Goal: Information Seeking & Learning: Check status

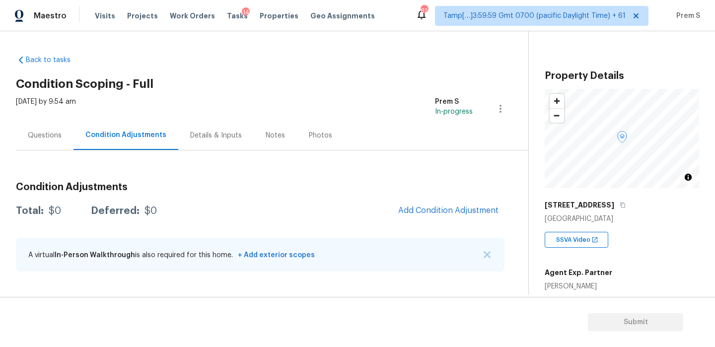
click at [52, 134] on div "Questions" at bounding box center [45, 136] width 34 height 10
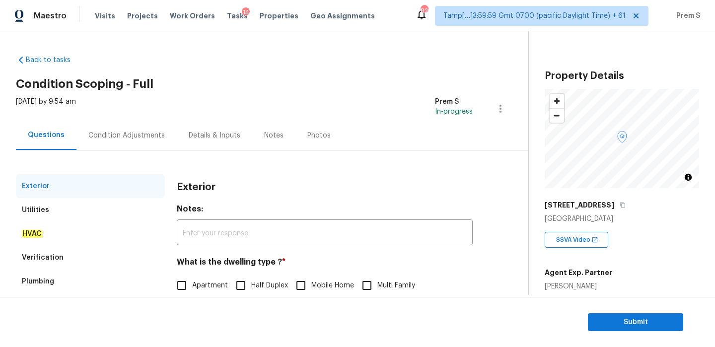
scroll to position [129, 0]
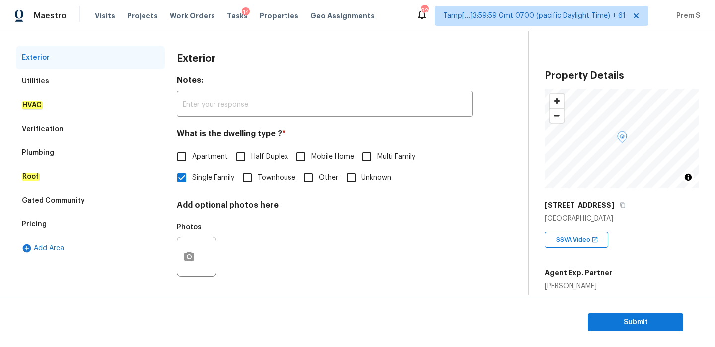
click at [99, 132] on div "Verification" at bounding box center [90, 129] width 149 height 24
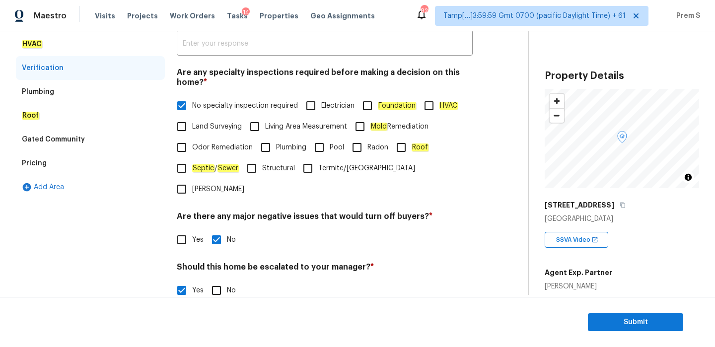
scroll to position [240, 0]
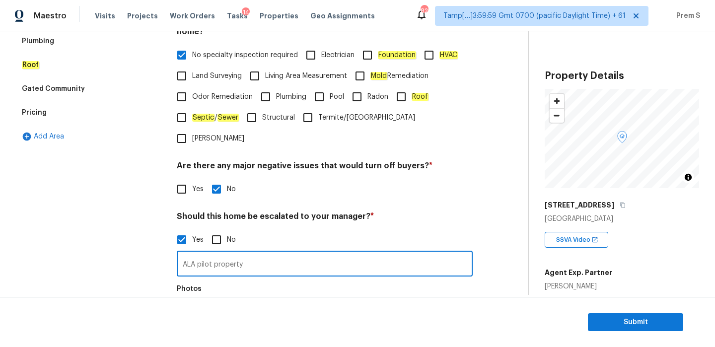
click at [259, 253] on input "ALA pilot property" at bounding box center [325, 264] width 296 height 23
type input "ALA pilot property. Possible foundation cracks @01:52"
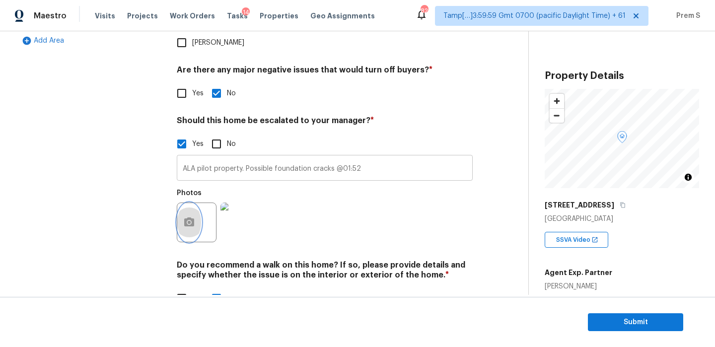
scroll to position [344, 0]
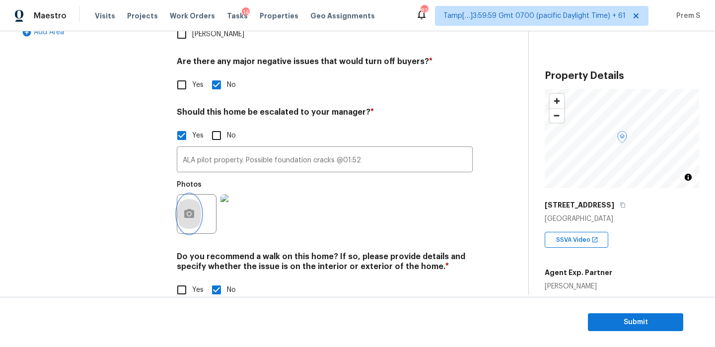
click at [197, 195] on button "button" at bounding box center [189, 214] width 24 height 39
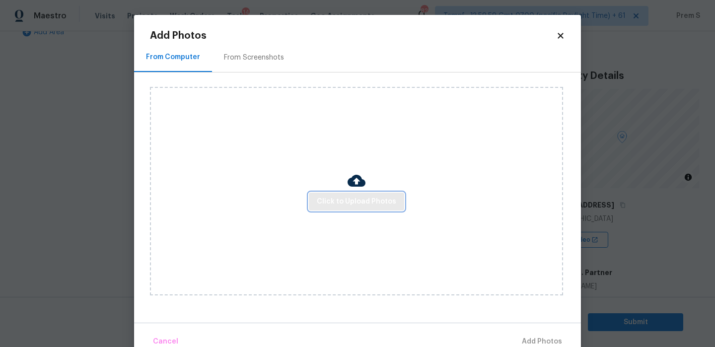
click at [331, 200] on span "Click to Upload Photos" at bounding box center [356, 202] width 79 height 12
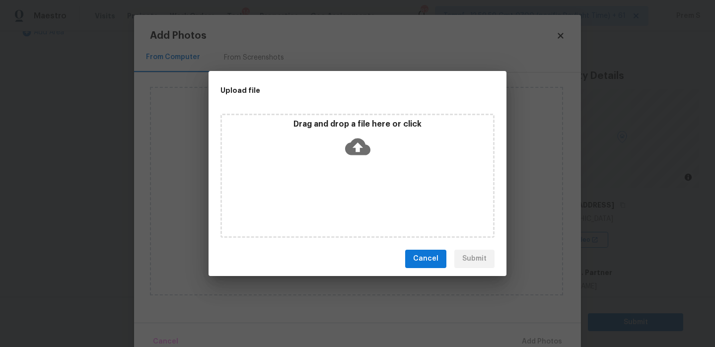
click at [359, 151] on icon at bounding box center [357, 146] width 25 height 25
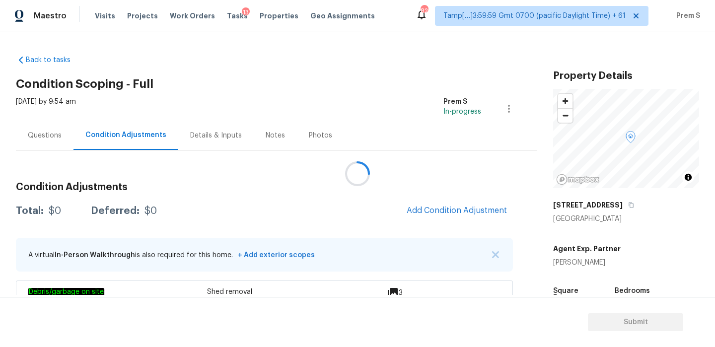
click at [444, 208] on div at bounding box center [357, 173] width 715 height 347
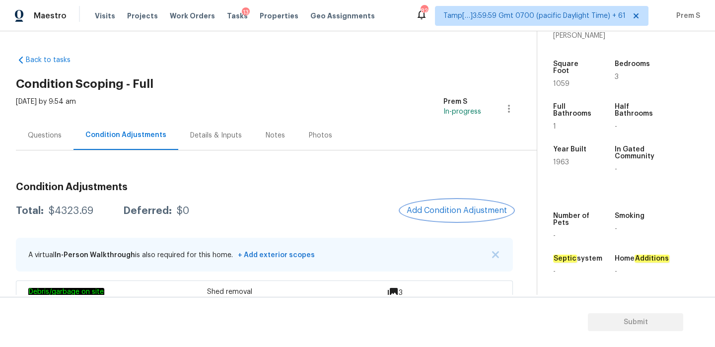
click at [461, 208] on span "Add Condition Adjustment" at bounding box center [457, 210] width 100 height 9
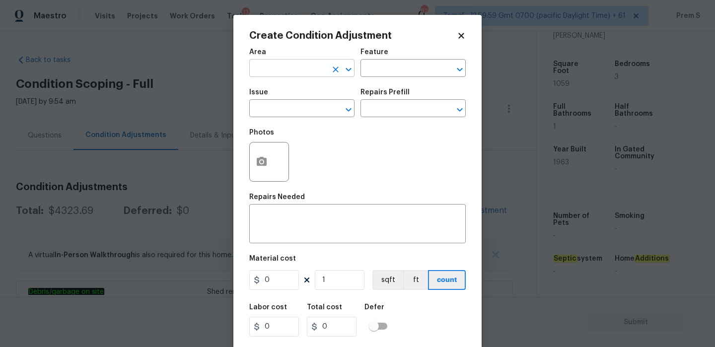
click at [301, 76] on input "text" at bounding box center [287, 69] width 77 height 15
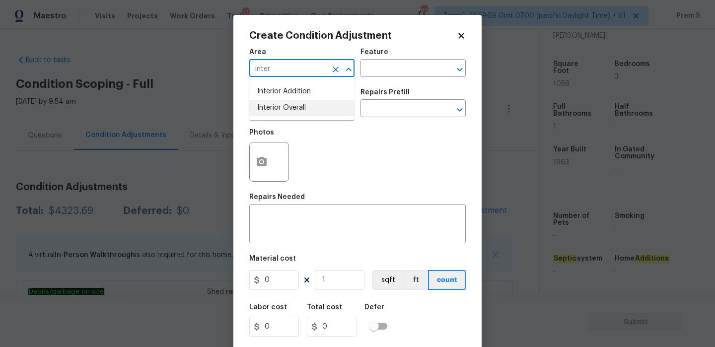
click at [317, 108] on li "Interior Overall" at bounding box center [301, 108] width 105 height 16
type input "Interior Overall"
click at [336, 72] on icon "Clear" at bounding box center [336, 70] width 10 height 10
click at [292, 72] on input "text" at bounding box center [287, 69] width 77 height 15
click at [314, 108] on li "Exterior Overall" at bounding box center [301, 108] width 105 height 16
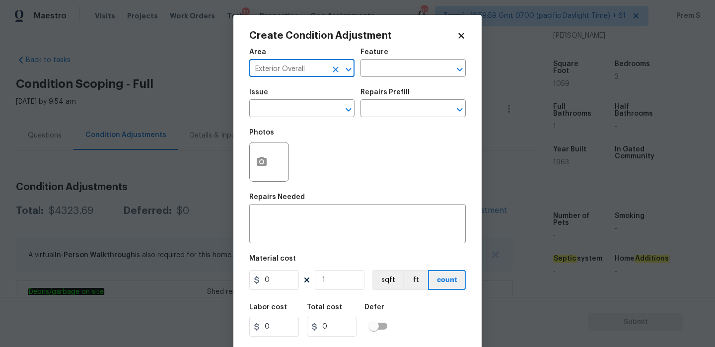
type input "Exterior Overall"
click at [314, 108] on input "text" at bounding box center [287, 109] width 77 height 15
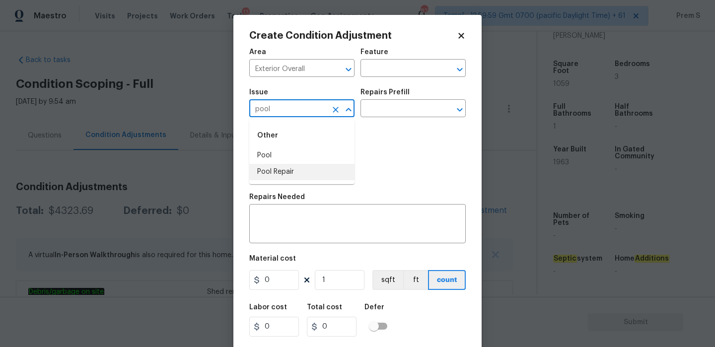
click at [317, 170] on li "Pool Repair" at bounding box center [301, 172] width 105 height 16
type input "Pool Repair"
click at [405, 111] on input "text" at bounding box center [398, 109] width 77 height 15
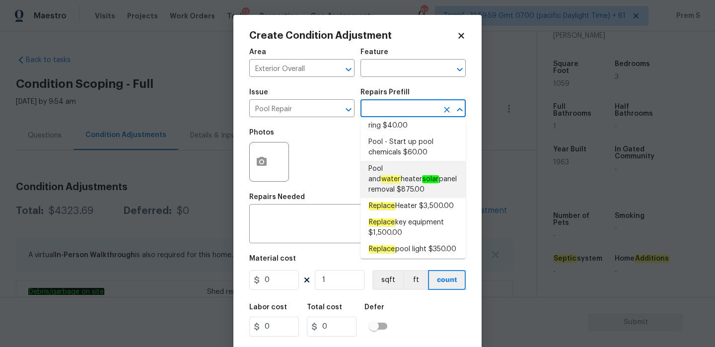
scroll to position [691, 0]
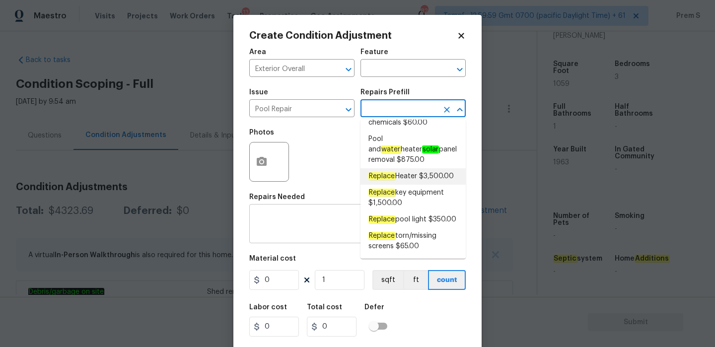
click at [293, 221] on textarea at bounding box center [357, 224] width 205 height 21
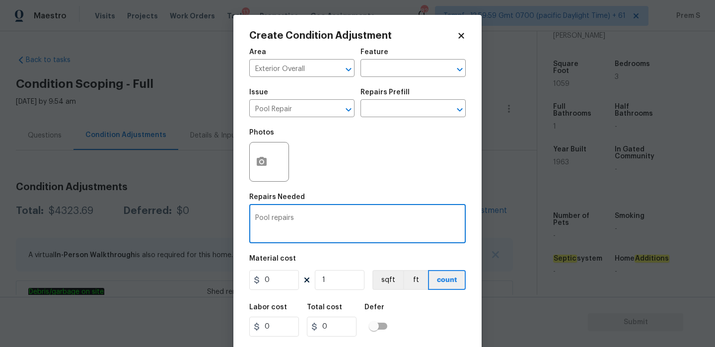
type textarea "Pool repairs"
click at [277, 281] on input "0" at bounding box center [274, 280] width 50 height 20
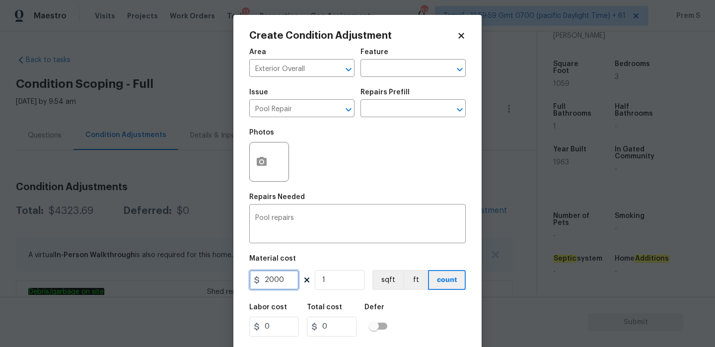
type input "2000"
click at [432, 321] on div "Labor cost 0 Total cost 0 Defer" at bounding box center [357, 320] width 216 height 45
type input "2000"
click at [260, 167] on icon "button" at bounding box center [262, 162] width 12 height 12
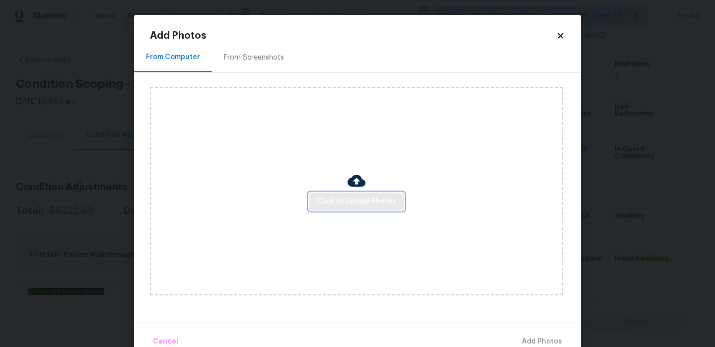
click at [338, 201] on span "Click to Upload Photos" at bounding box center [356, 202] width 79 height 12
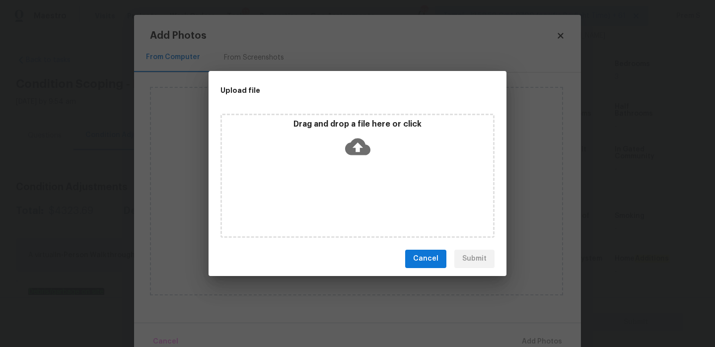
click at [355, 137] on icon at bounding box center [357, 146] width 25 height 25
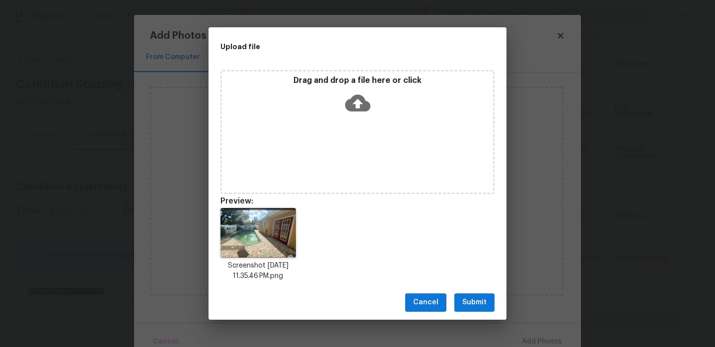
click at [478, 302] on span "Submit" at bounding box center [474, 302] width 24 height 12
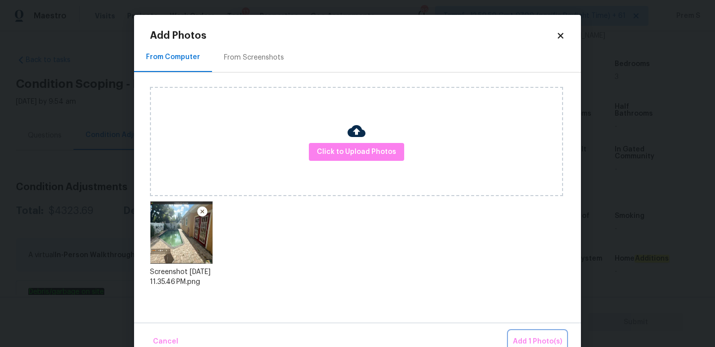
click at [525, 332] on button "Add 1 Photo(s)" at bounding box center [537, 341] width 57 height 21
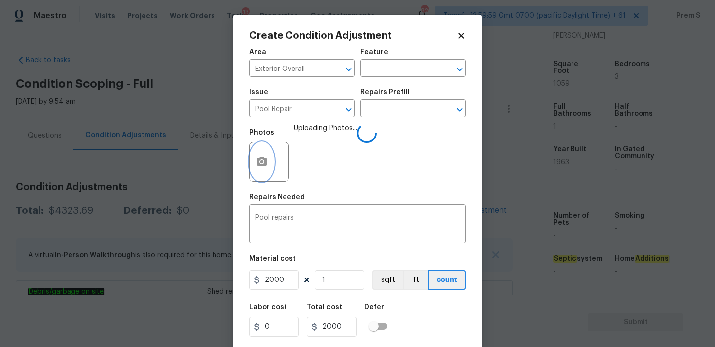
scroll to position [24, 0]
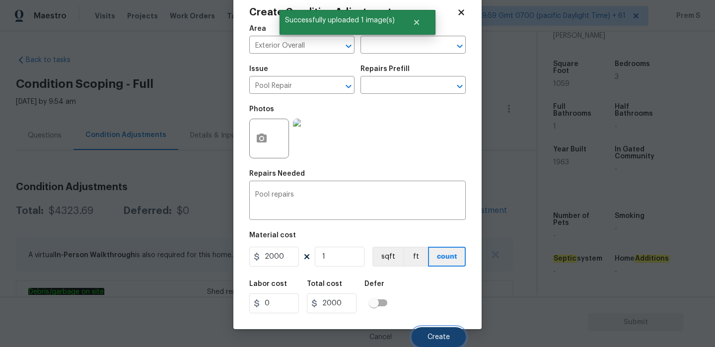
click at [445, 332] on button "Create" at bounding box center [438, 337] width 54 height 20
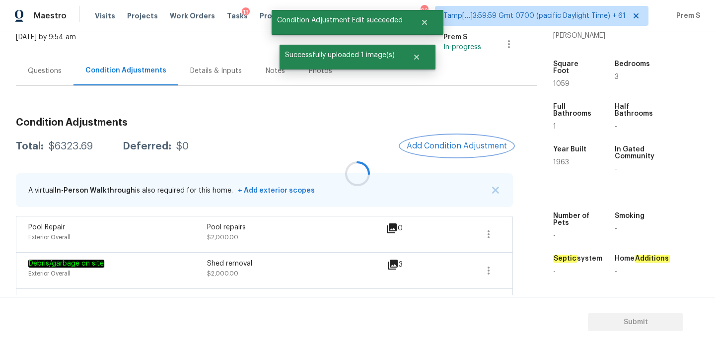
scroll to position [166, 0]
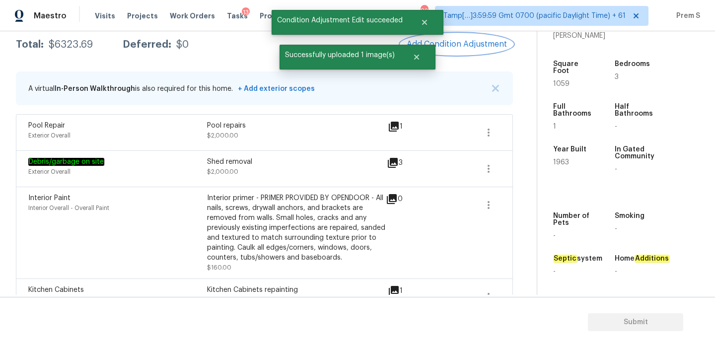
click at [465, 40] on span "Add Condition Adjustment" at bounding box center [457, 44] width 100 height 9
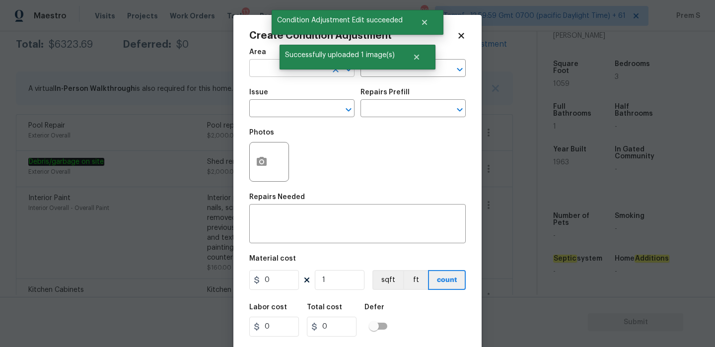
click at [269, 70] on input "text" at bounding box center [287, 69] width 77 height 15
click at [270, 106] on li "Exterior Overall" at bounding box center [301, 108] width 105 height 16
type input "Exterior Overall"
click at [270, 106] on input "text" at bounding box center [287, 109] width 77 height 15
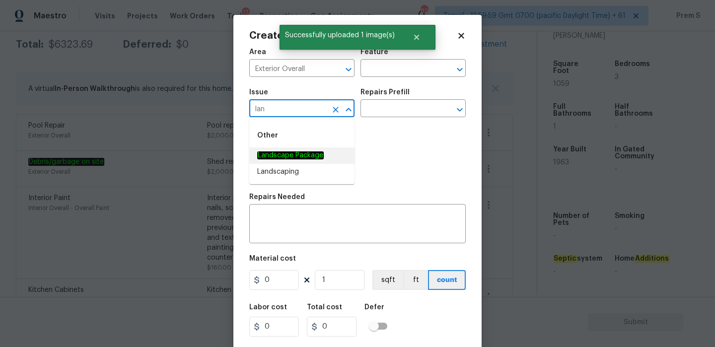
click at [282, 148] on li "Landscape Package" at bounding box center [301, 155] width 105 height 16
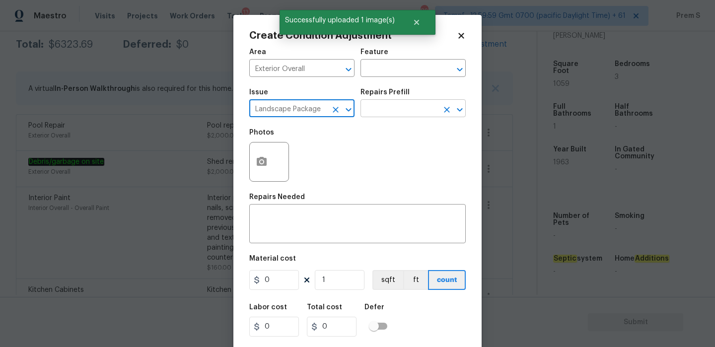
type input "Landscape Package"
click at [379, 104] on input "text" at bounding box center [398, 109] width 77 height 15
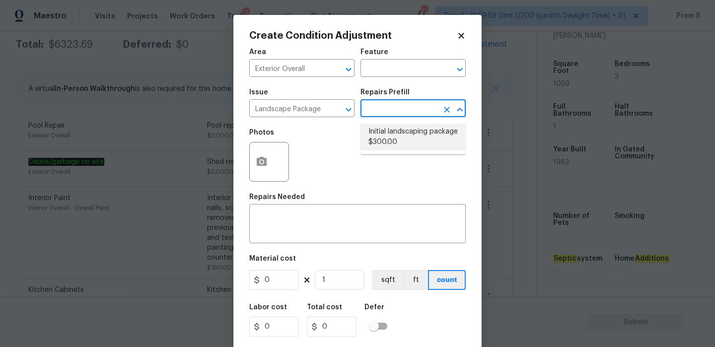
click at [404, 136] on li "Initial landscaping package $300.00" at bounding box center [412, 137] width 105 height 27
type input "Home Readiness Packages"
type textarea "Mowing of grass up to 6" in height. Mow, edge along driveways & sidewalks, trim…"
type input "300"
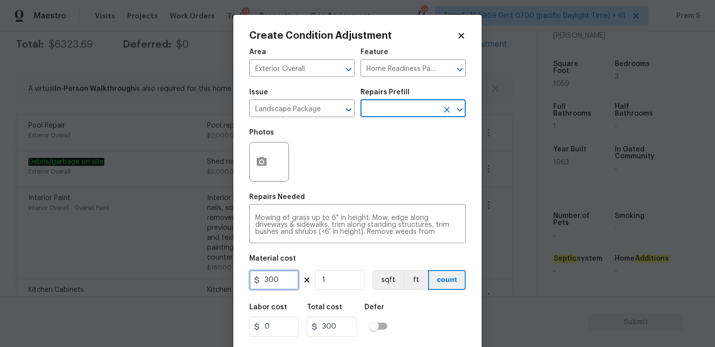
click at [281, 285] on input "300" at bounding box center [274, 280] width 50 height 20
type input "750"
click at [431, 318] on div "Labor cost 0 Total cost 750 Defer" at bounding box center [357, 320] width 216 height 45
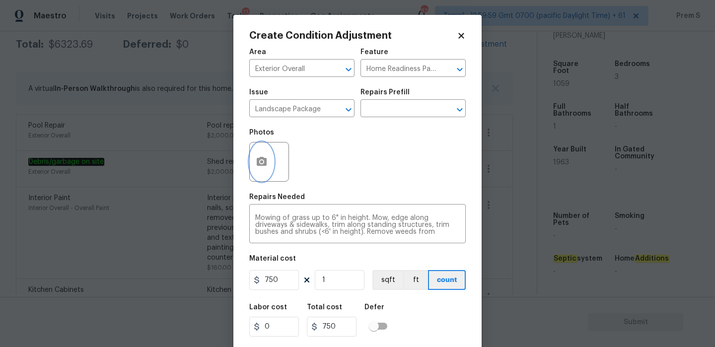
click at [266, 165] on icon "button" at bounding box center [262, 161] width 10 height 9
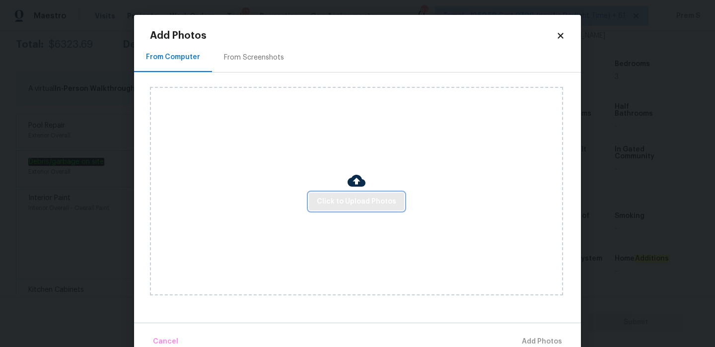
click at [343, 209] on button "Click to Upload Photos" at bounding box center [356, 202] width 95 height 18
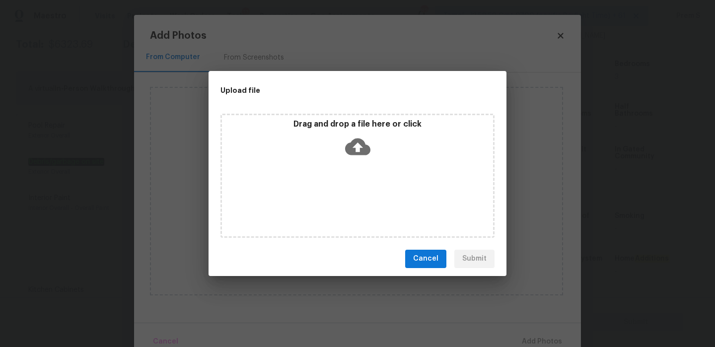
click at [343, 209] on div "Drag and drop a file here or click" at bounding box center [357, 176] width 274 height 124
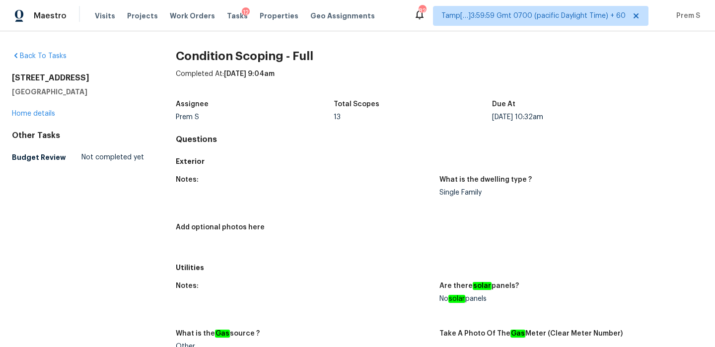
click at [242, 15] on div "12" at bounding box center [246, 12] width 8 height 10
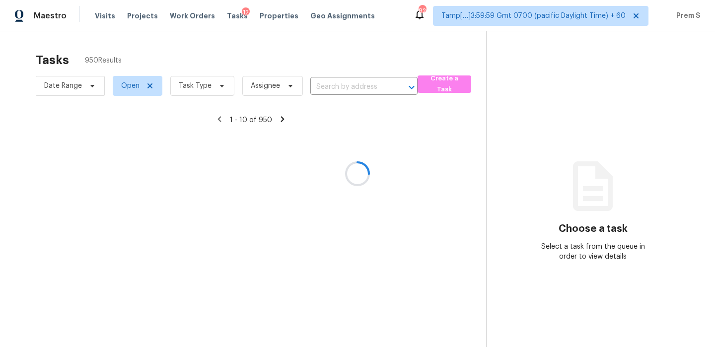
click at [96, 14] on span "Visits" at bounding box center [105, 16] width 20 height 10
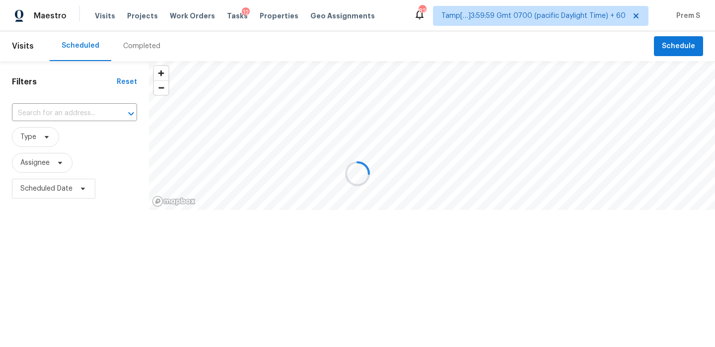
click at [96, 14] on div at bounding box center [357, 173] width 715 height 347
click at [145, 43] on div at bounding box center [357, 173] width 715 height 347
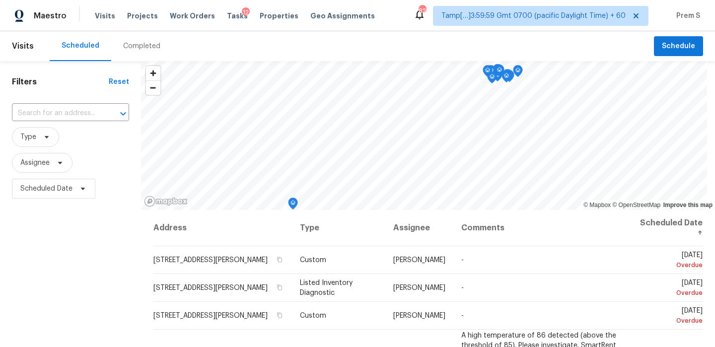
click at [145, 43] on div "Completed" at bounding box center [141, 46] width 37 height 10
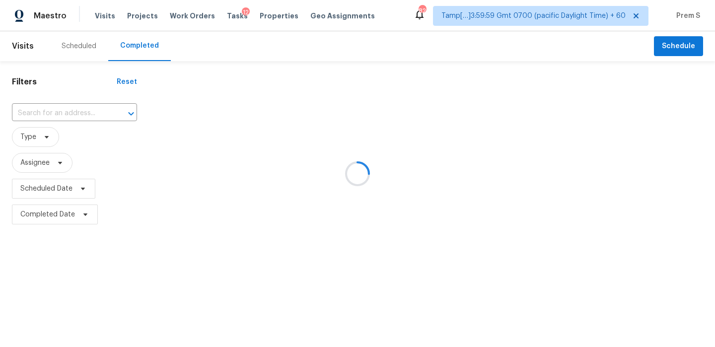
click at [80, 114] on div at bounding box center [357, 173] width 715 height 347
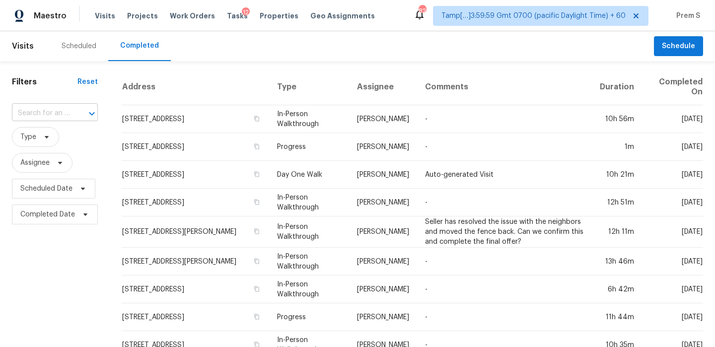
click at [56, 112] on input "text" at bounding box center [41, 113] width 58 height 15
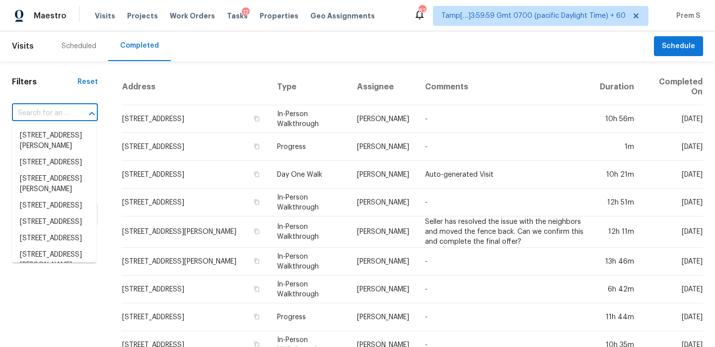
paste input "27895 E 7th Pl Aurora, CO, 80018"
type input "27895 E 7th Pl Aurora, CO, 80018"
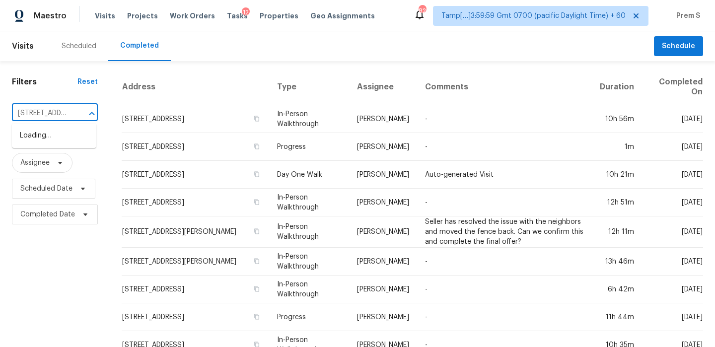
scroll to position [0, 56]
click at [60, 135] on li "27895 E 7th Pl, Aurora, CO 80018" at bounding box center [54, 136] width 84 height 16
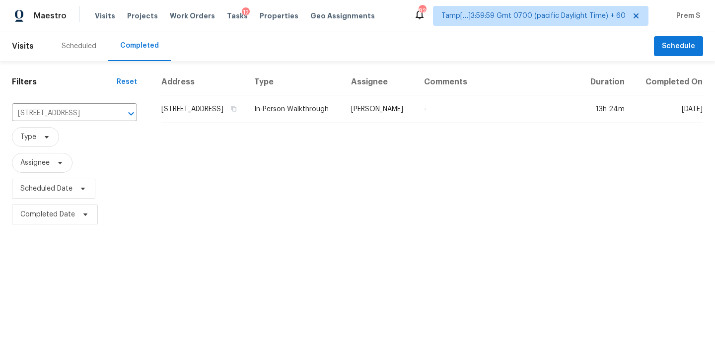
click at [197, 95] on th "Address" at bounding box center [203, 82] width 85 height 26
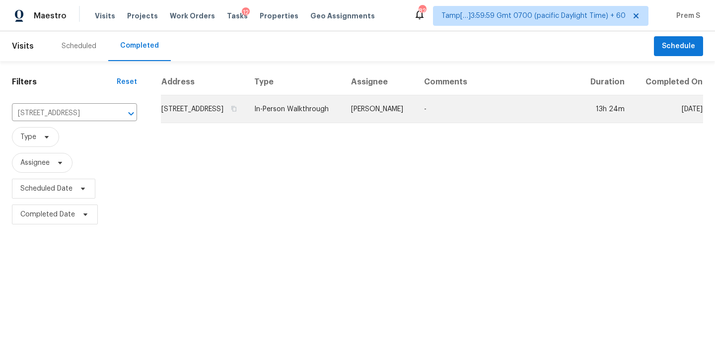
click at [194, 112] on td "27895 E 7th Pl, Aurora, CO 80018" at bounding box center [203, 109] width 85 height 28
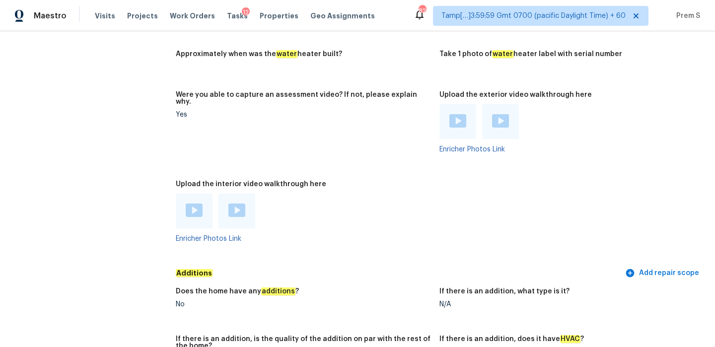
scroll to position [1828, 0]
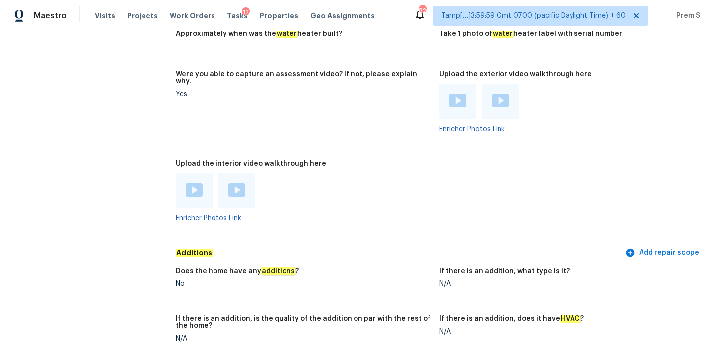
click at [195, 183] on img at bounding box center [194, 189] width 17 height 13
click at [192, 183] on img at bounding box center [194, 189] width 17 height 13
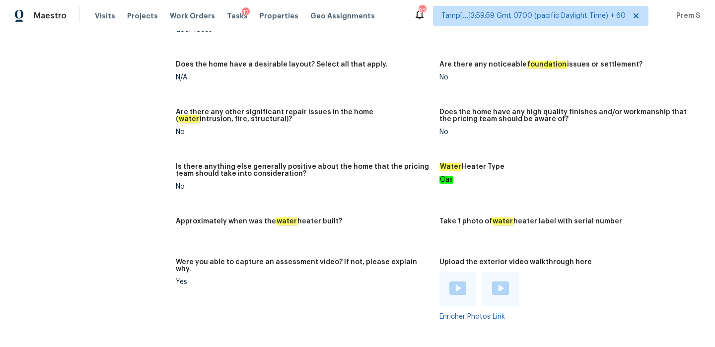
scroll to position [1741, 0]
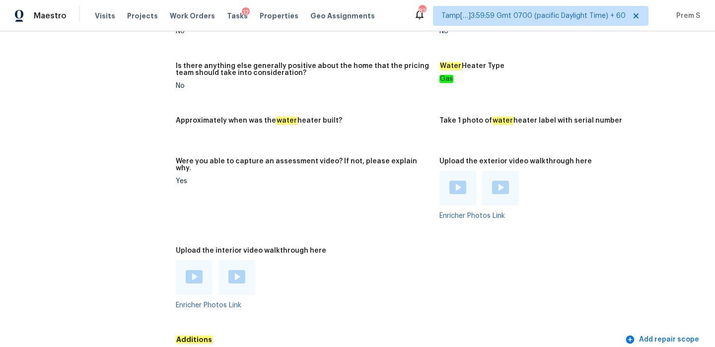
click at [239, 270] on img at bounding box center [236, 276] width 17 height 13
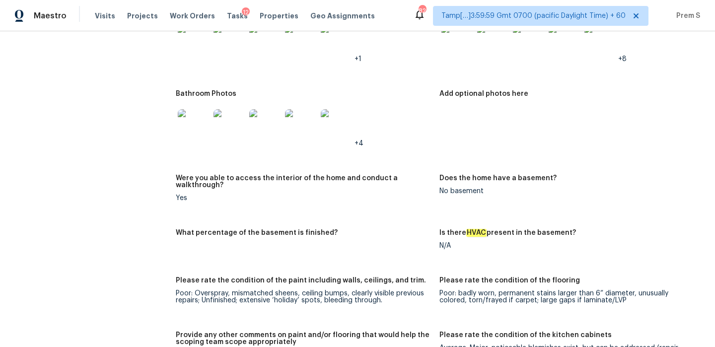
scroll to position [1100, 0]
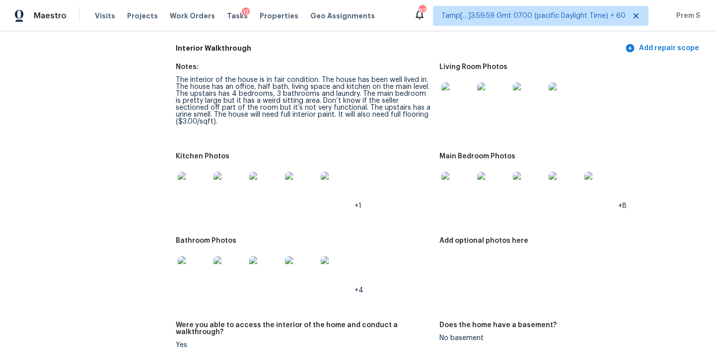
click at [460, 102] on img at bounding box center [457, 98] width 32 height 32
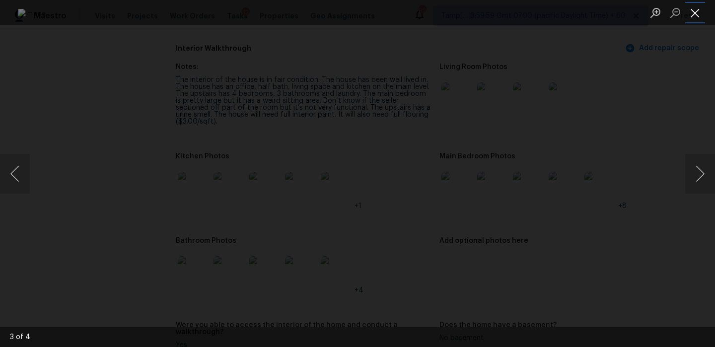
click at [698, 11] on button "Close lightbox" at bounding box center [695, 12] width 20 height 17
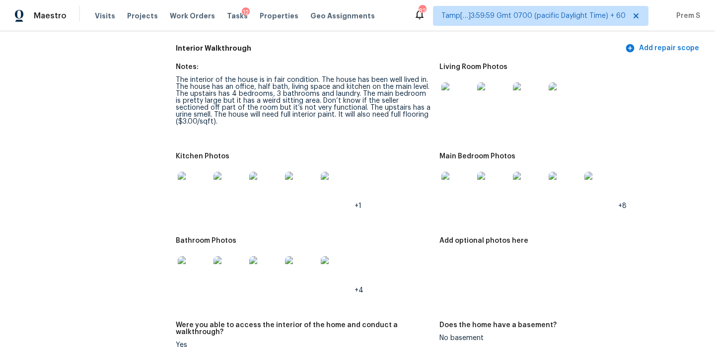
click at [501, 176] on img at bounding box center [493, 188] width 32 height 32
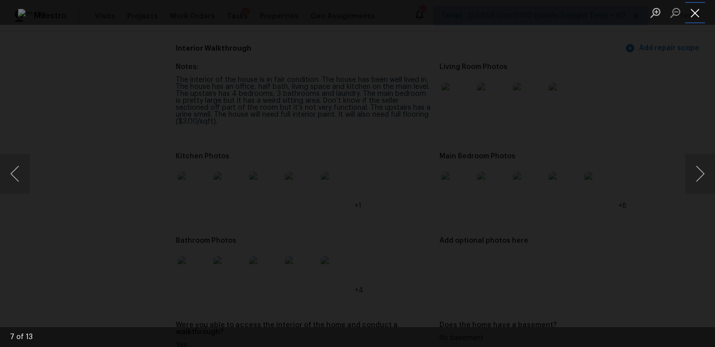
click at [697, 11] on button "Close lightbox" at bounding box center [695, 12] width 20 height 17
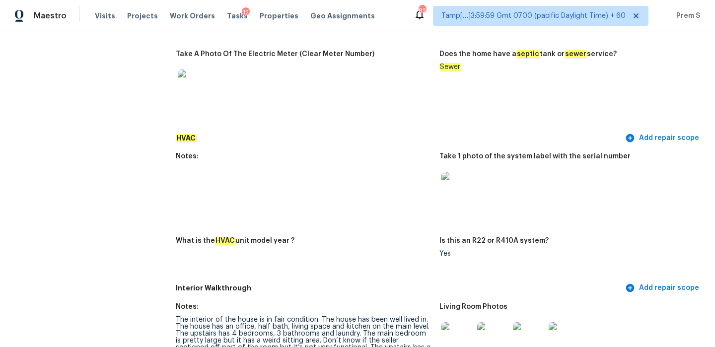
scroll to position [0, 0]
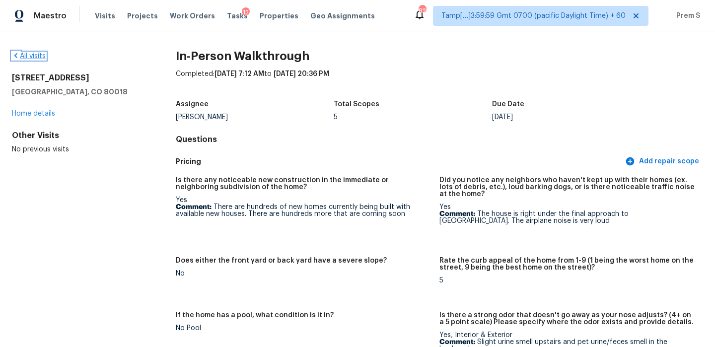
click at [38, 57] on link "All visits" at bounding box center [29, 56] width 34 height 7
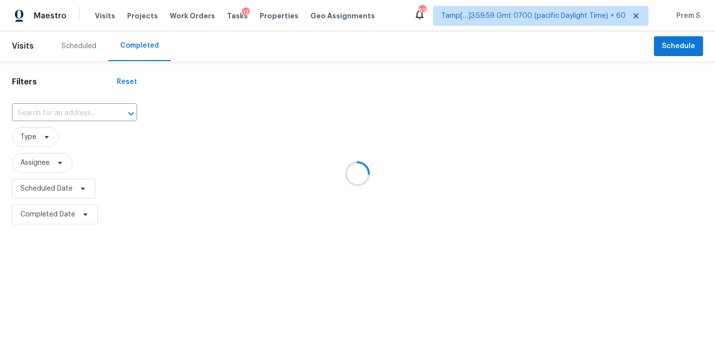
click at [66, 111] on div at bounding box center [357, 173] width 715 height 347
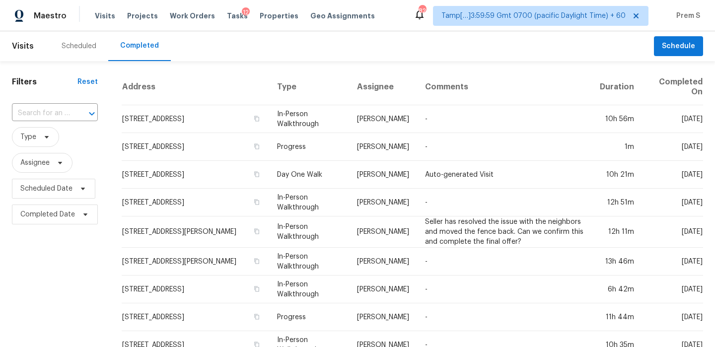
click at [66, 111] on input "text" at bounding box center [41, 113] width 58 height 15
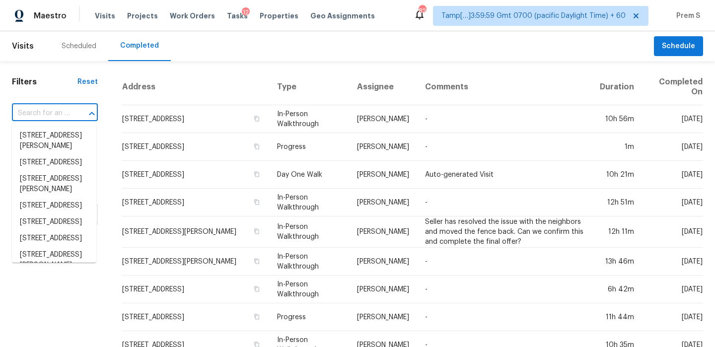
paste input "3512 Oak Lndg Conroe, TX, 77304"
type input "3512 Oak Lndg Conroe, TX, 77304"
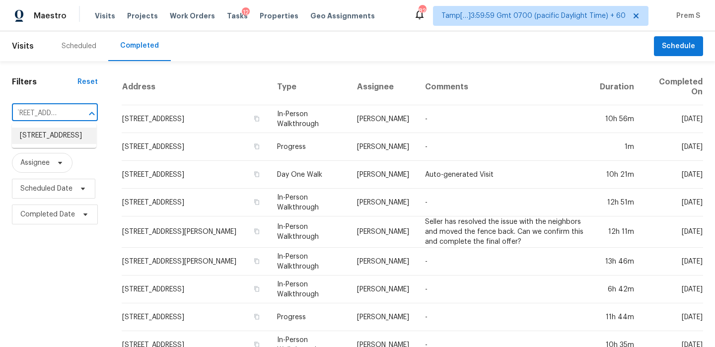
click at [53, 133] on li "3512 Oak Lndg, Conroe, TX 77304" at bounding box center [54, 136] width 84 height 16
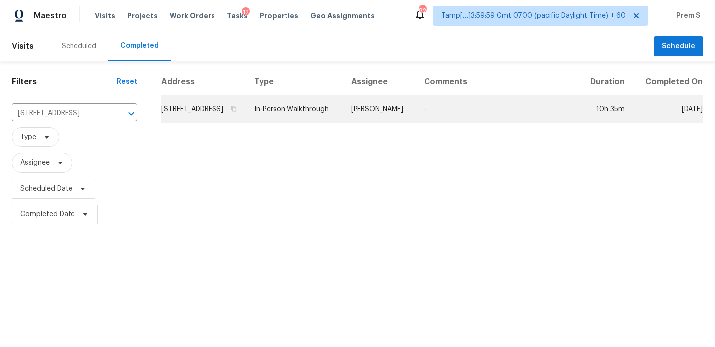
click at [186, 123] on td "3512 Oak Lndg, Conroe, TX 77304" at bounding box center [203, 109] width 85 height 28
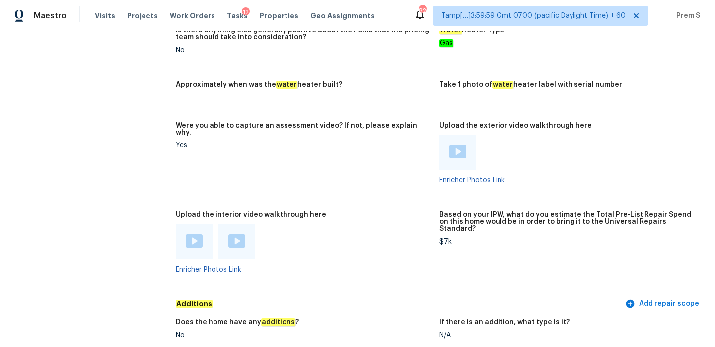
scroll to position [1685, 0]
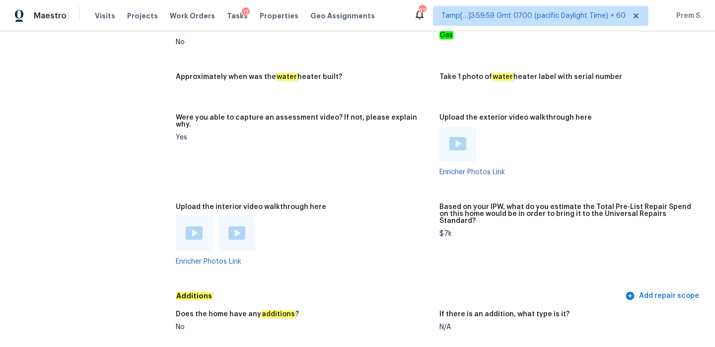
click at [192, 226] on img at bounding box center [194, 232] width 17 height 13
click at [235, 226] on img at bounding box center [236, 232] width 17 height 13
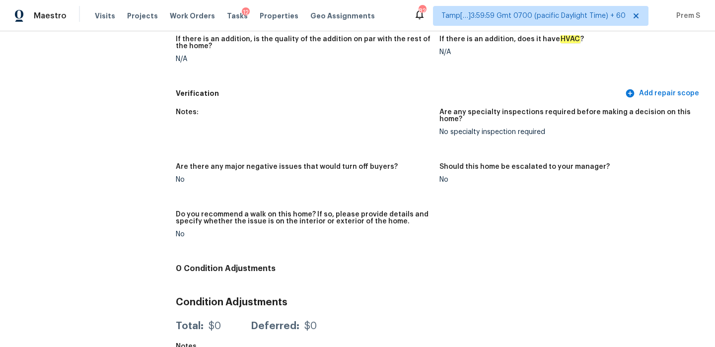
scroll to position [1675, 0]
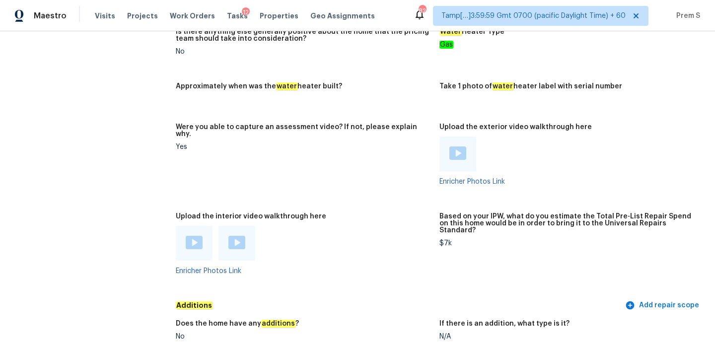
click at [460, 146] on img at bounding box center [457, 152] width 17 height 13
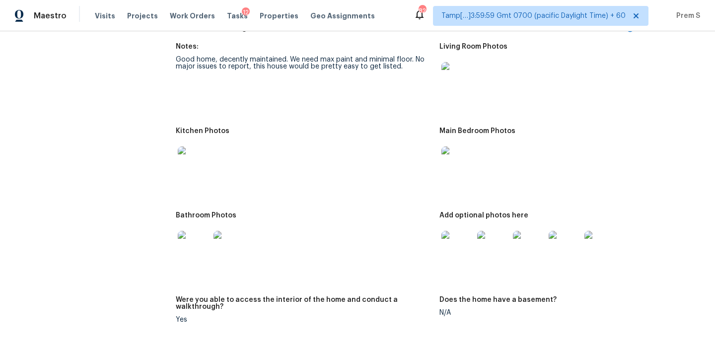
scroll to position [1100, 0]
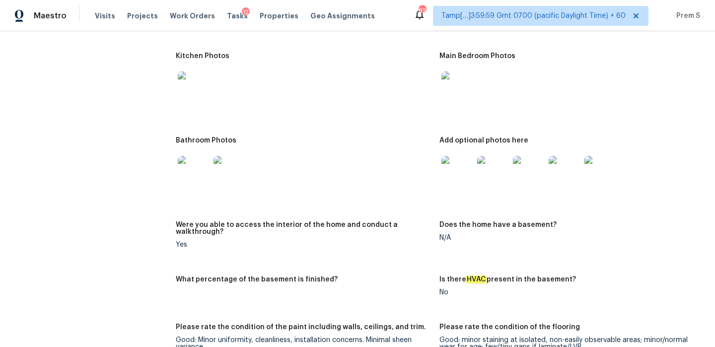
click at [458, 169] on img at bounding box center [457, 172] width 32 height 32
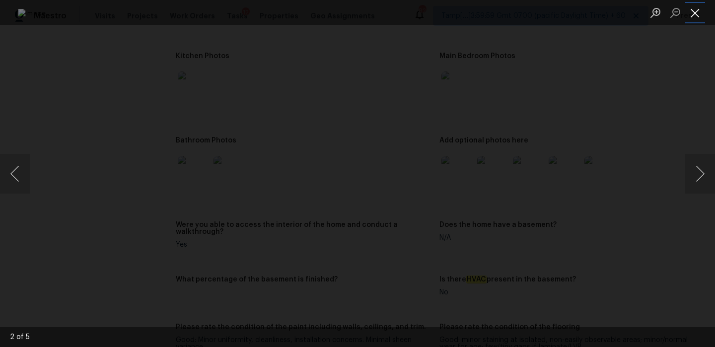
click at [692, 15] on button "Close lightbox" at bounding box center [695, 12] width 20 height 17
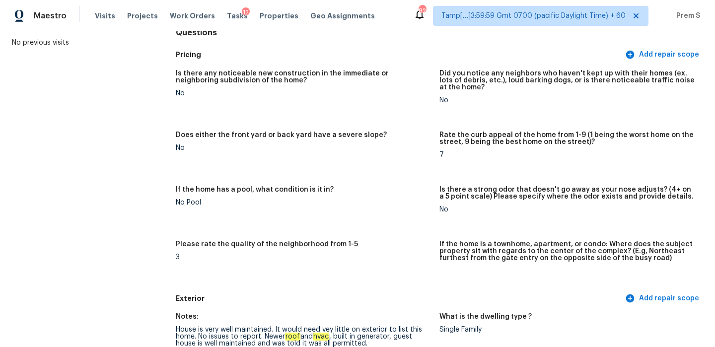
scroll to position [0, 0]
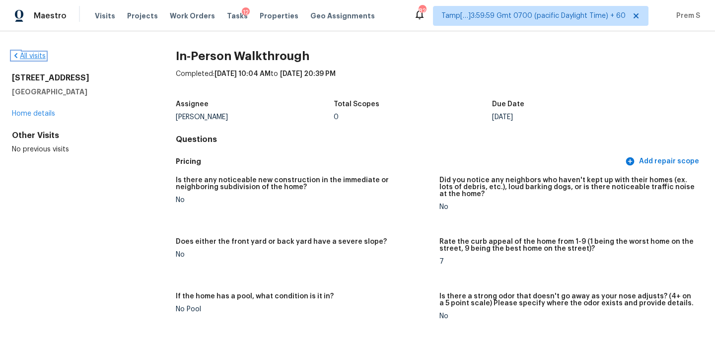
click at [29, 55] on link "All visits" at bounding box center [29, 56] width 34 height 7
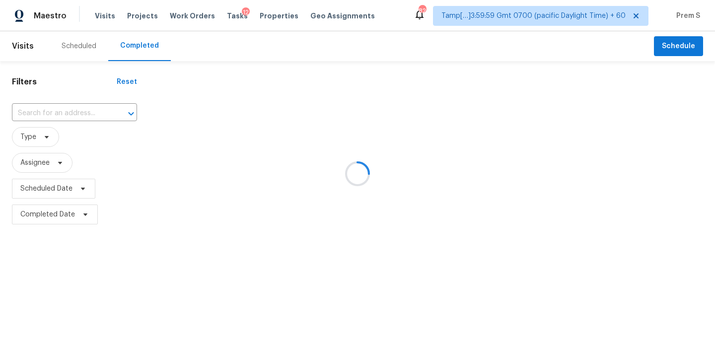
click at [91, 114] on div at bounding box center [357, 173] width 715 height 347
click at [76, 112] on div at bounding box center [357, 173] width 715 height 347
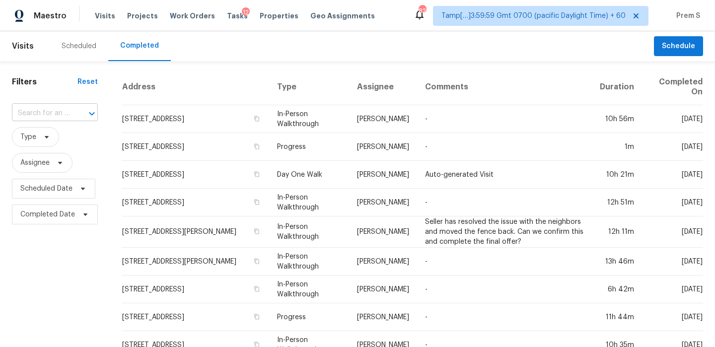
click at [72, 117] on div at bounding box center [85, 114] width 26 height 14
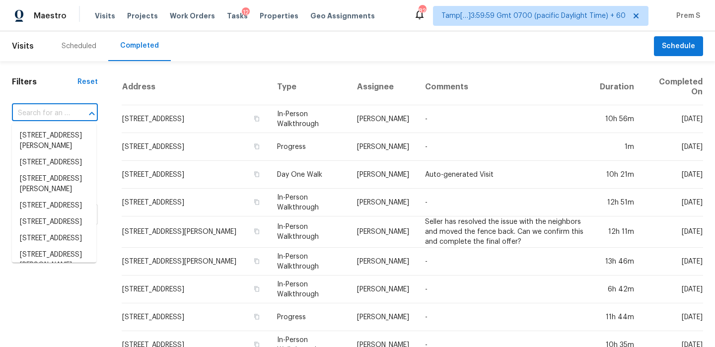
paste input "2821 25th Ave Oakland, CA, 94601"
type input "2821 25th Ave Oakland, CA, 94601"
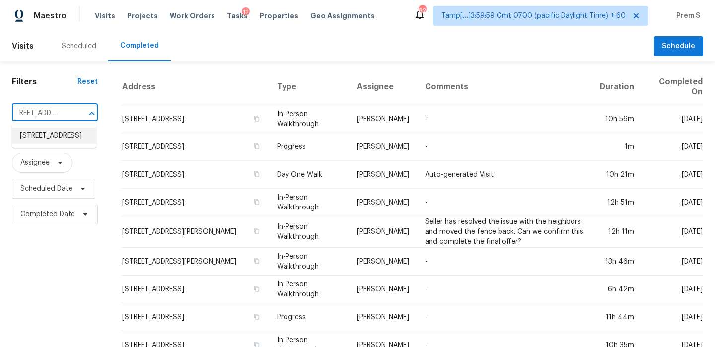
click at [65, 134] on li "2821 25th Ave, Oakland, CA 94601" at bounding box center [54, 136] width 84 height 16
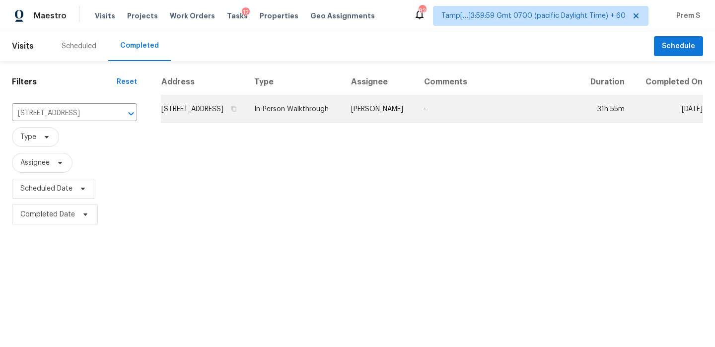
click at [225, 113] on td "2821 25th Ave, Oakland, CA 94601" at bounding box center [203, 109] width 85 height 28
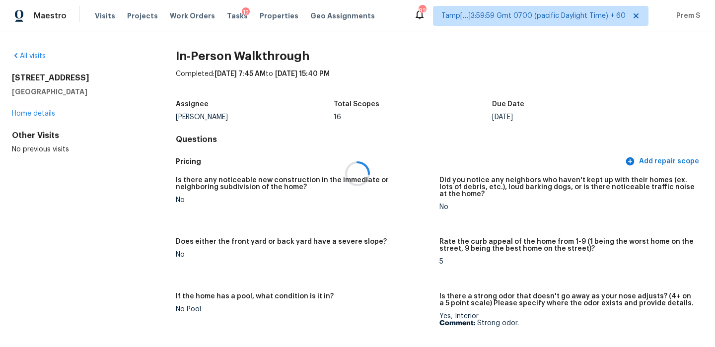
click at [575, 121] on div at bounding box center [357, 173] width 715 height 347
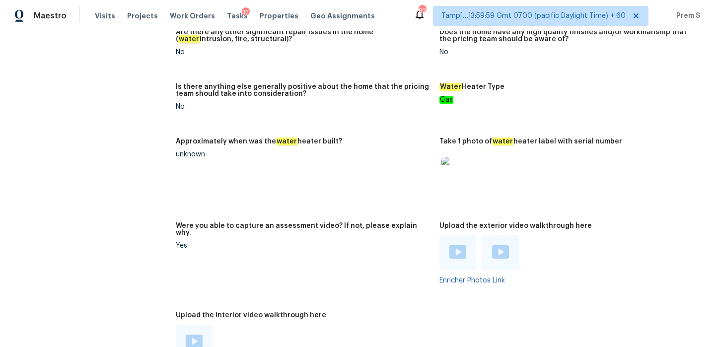
scroll to position [1997, 0]
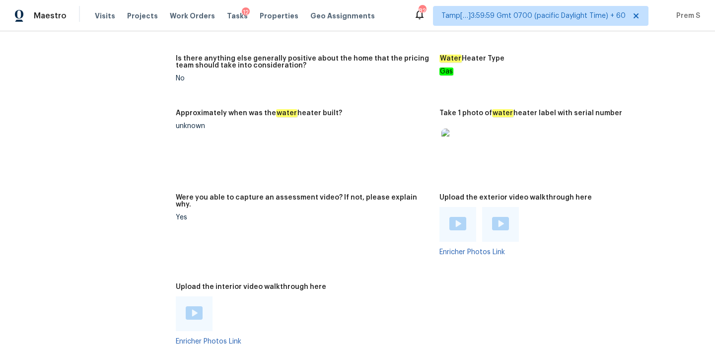
click at [198, 296] on div at bounding box center [194, 313] width 37 height 35
click at [193, 306] on img at bounding box center [194, 312] width 17 height 13
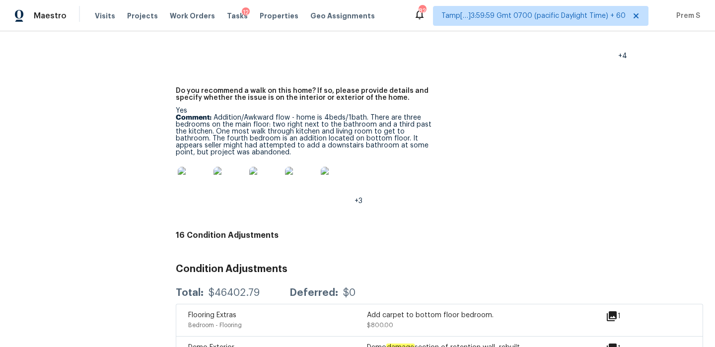
scroll to position [2528, 0]
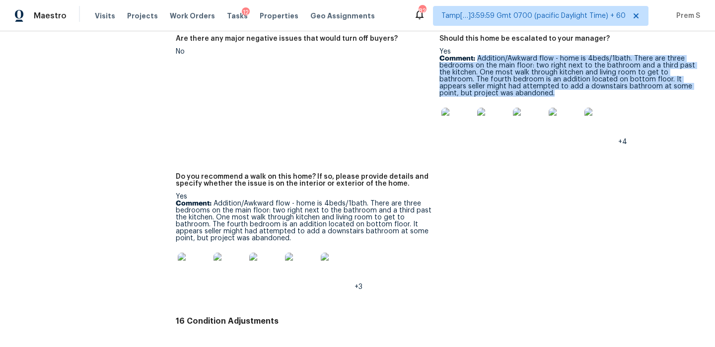
drag, startPoint x: 477, startPoint y: 46, endPoint x: 556, endPoint y: 79, distance: 86.1
click at [556, 79] on p "Comment: Addition/Awkward flow - home is 4beds/1bath. There are three bedrooms …" at bounding box center [567, 76] width 256 height 42
copy p "Addition/Awkward flow - home is 4beds/1bath. There are three bedrooms on the ma…"
click at [455, 112] on img at bounding box center [457, 124] width 32 height 32
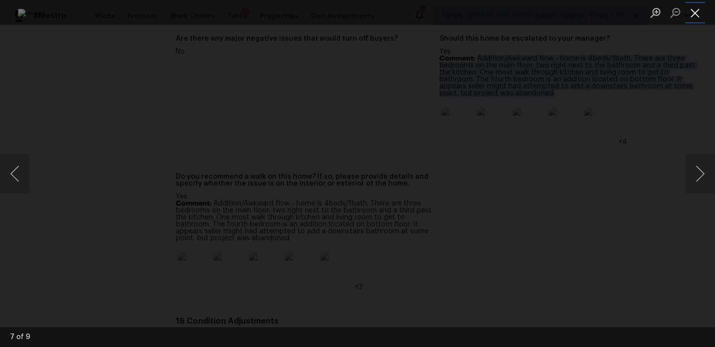
click at [699, 13] on button "Close lightbox" at bounding box center [695, 12] width 20 height 17
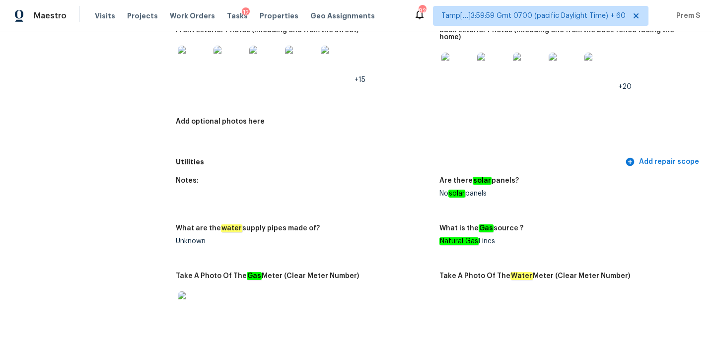
scroll to position [658, 0]
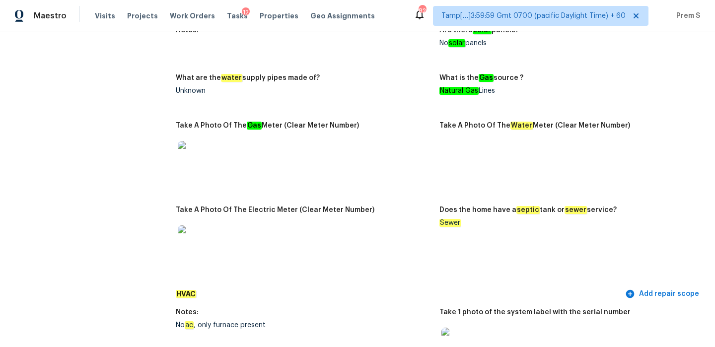
click at [216, 322] on div "No ac , only furnace present" at bounding box center [304, 325] width 256 height 7
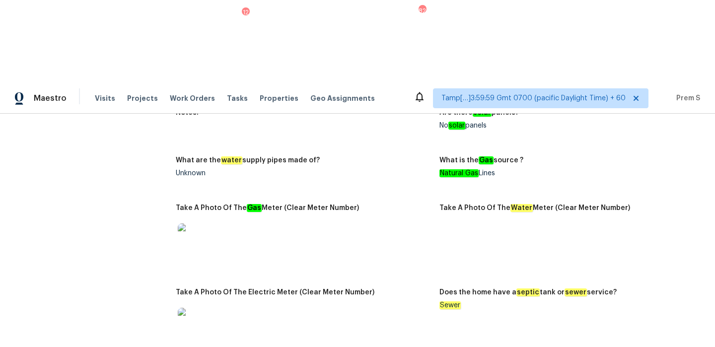
copy div "No ac , only furnace present"
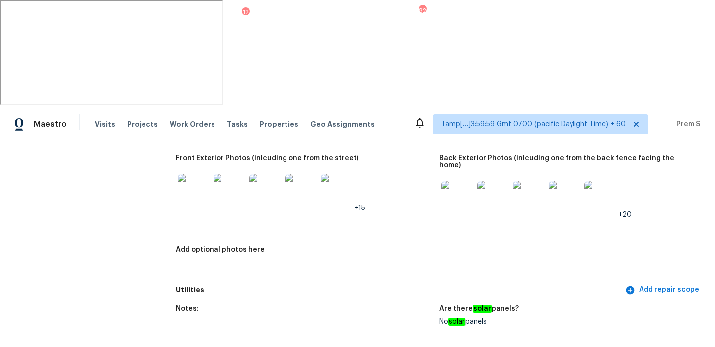
click at [273, 246] on figure "Add optional photos here" at bounding box center [308, 260] width 264 height 29
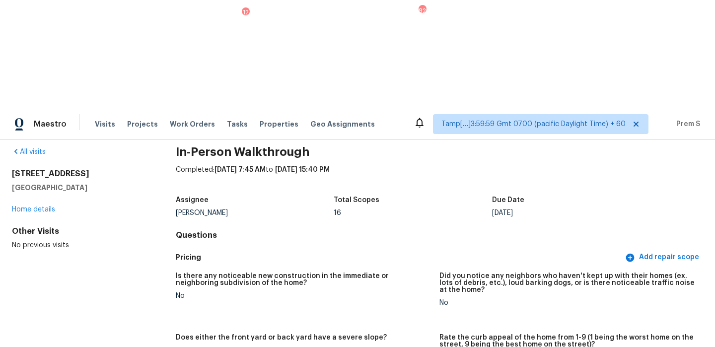
scroll to position [0, 0]
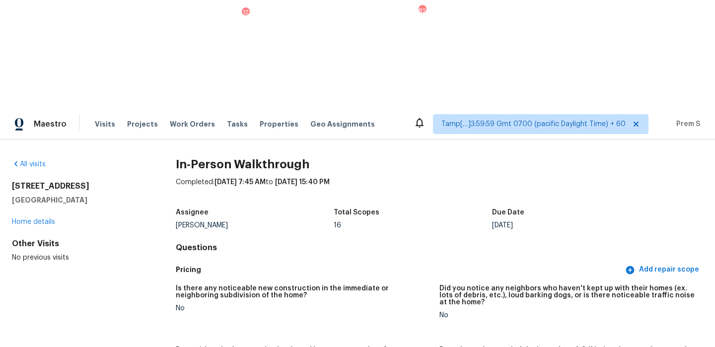
click at [50, 159] on div "All visits" at bounding box center [78, 164] width 132 height 10
click at [33, 161] on link "All visits" at bounding box center [29, 164] width 34 height 7
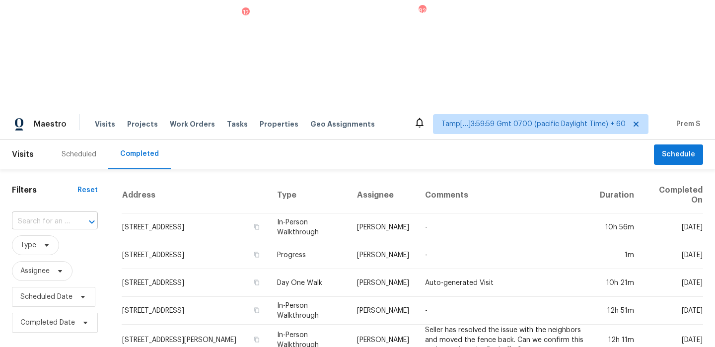
click at [45, 214] on input "text" at bounding box center [41, 221] width 58 height 15
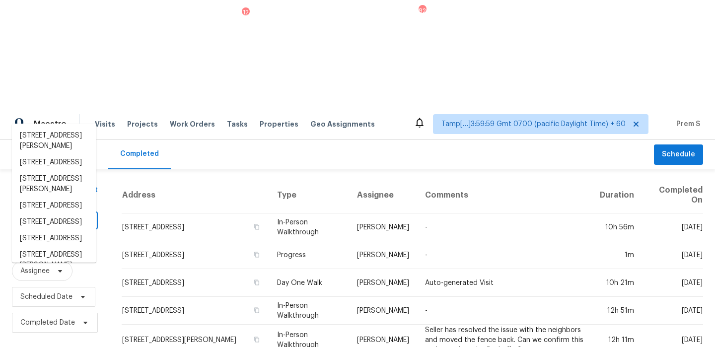
paste input "12888 Girvan Way Fishers, IN, 46037"
type input "12888 Girvan Way Fishers, IN, 46037"
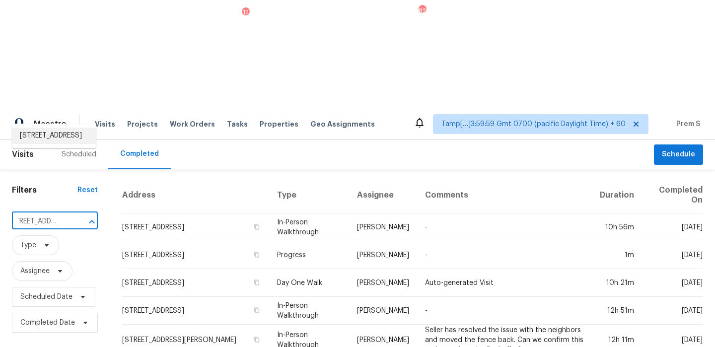
click at [51, 130] on li "12888 Girvan Way, Fishers, IN 46037" at bounding box center [54, 136] width 84 height 16
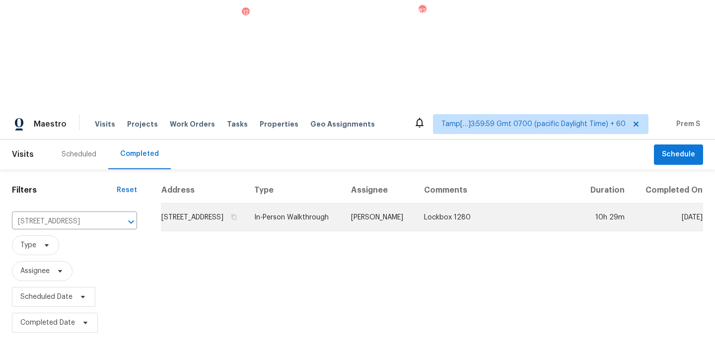
click at [196, 204] on td "12888 Girvan Way, Fishers, IN 46037" at bounding box center [203, 218] width 85 height 28
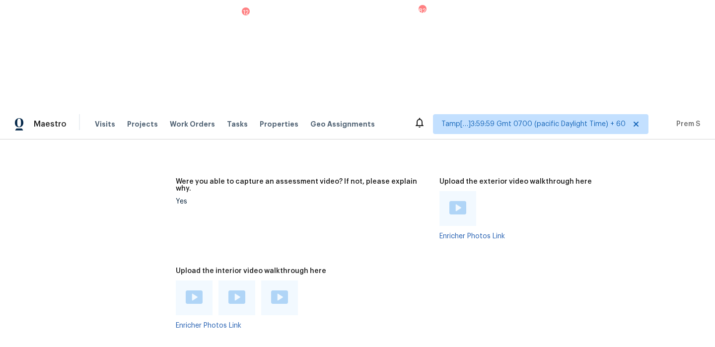
scroll to position [2437, 0]
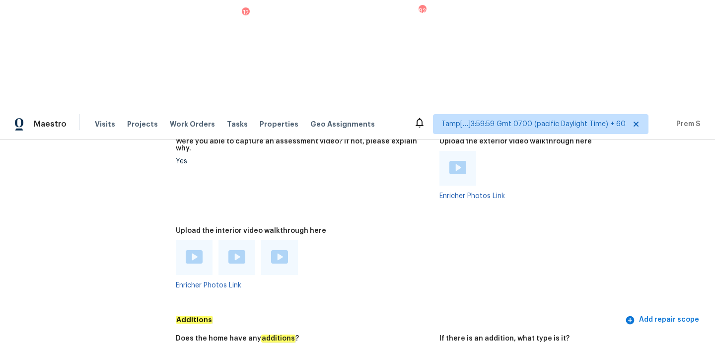
click at [193, 250] on img at bounding box center [194, 256] width 17 height 13
click at [234, 250] on img at bounding box center [236, 256] width 17 height 13
click at [277, 250] on img at bounding box center [279, 256] width 17 height 13
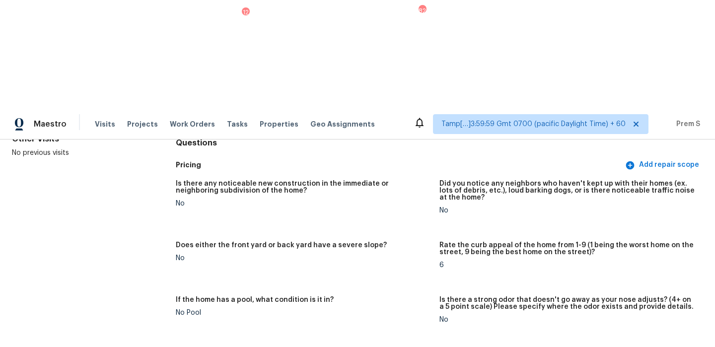
scroll to position [0, 0]
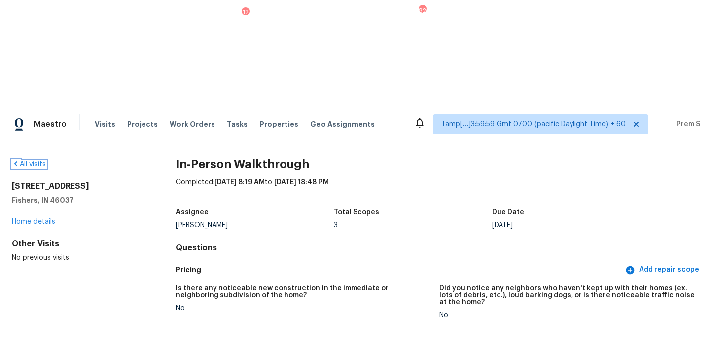
click at [40, 161] on link "All visits" at bounding box center [29, 164] width 34 height 7
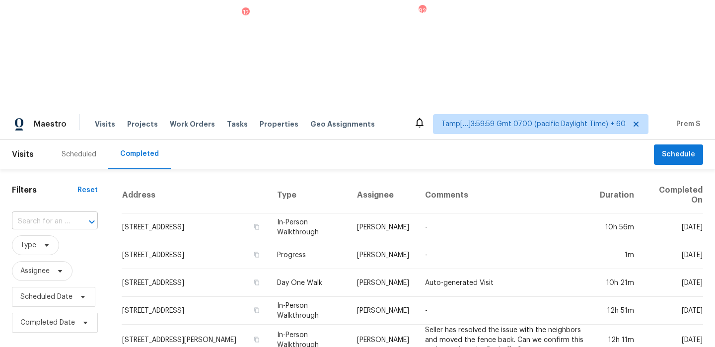
click at [66, 214] on input "text" at bounding box center [41, 221] width 58 height 15
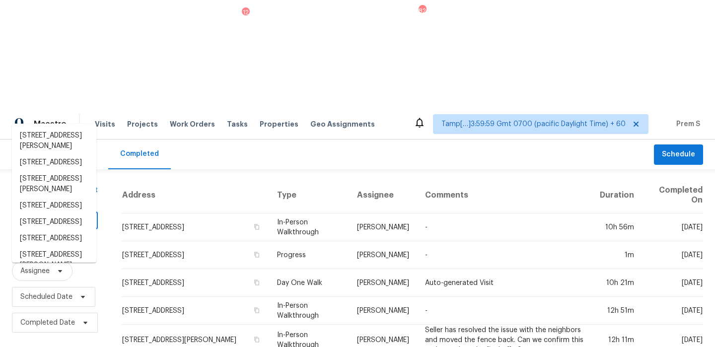
paste input "4736 SE 99th Ave Portland, OR, 97266"
type input "4736 SE 99th Ave Portland, OR, 97266"
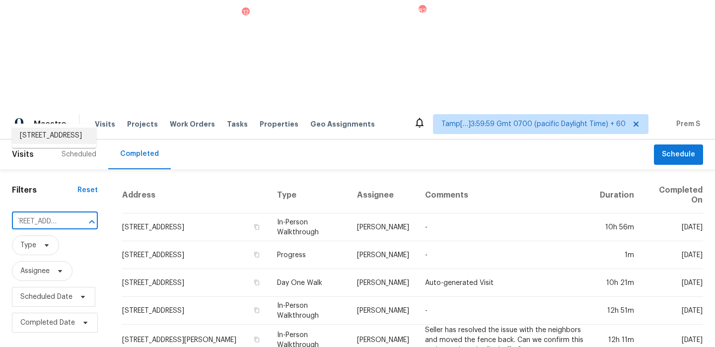
click at [52, 137] on li "4736 SE 99th Ave, Portland, OR 97266" at bounding box center [54, 136] width 84 height 16
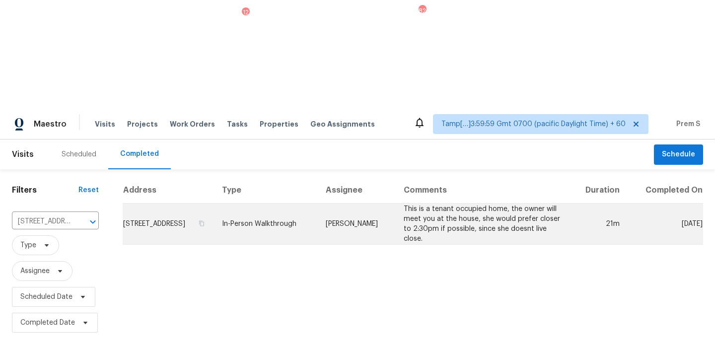
click at [181, 204] on td "4736 SE 99th Ave, Portland, OR 97266" at bounding box center [168, 224] width 91 height 41
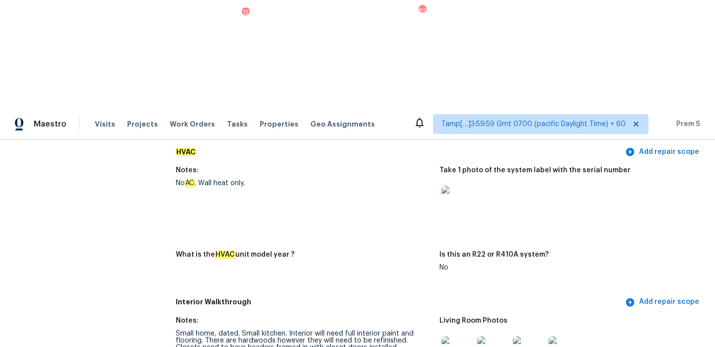
scroll to position [807, 0]
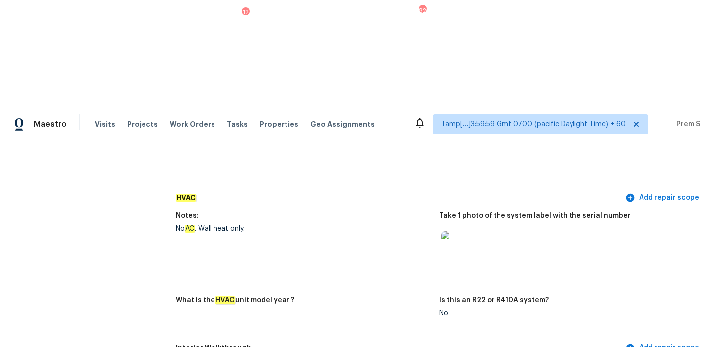
click at [225, 225] on div "No AC . Wall heat only." at bounding box center [304, 228] width 256 height 7
copy div "No AC . Wall heat only."
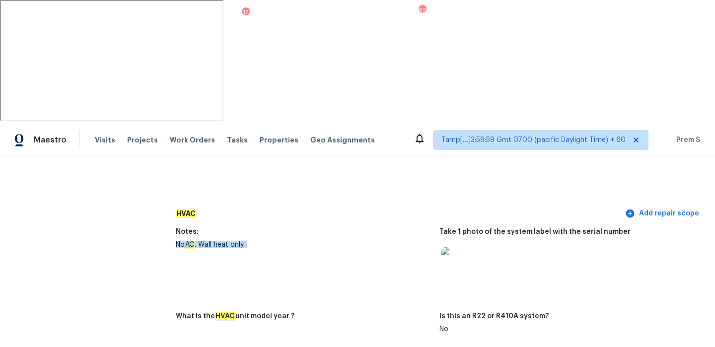
click at [388, 228] on figure "Notes: No AC . Wall heat only." at bounding box center [308, 264] width 264 height 72
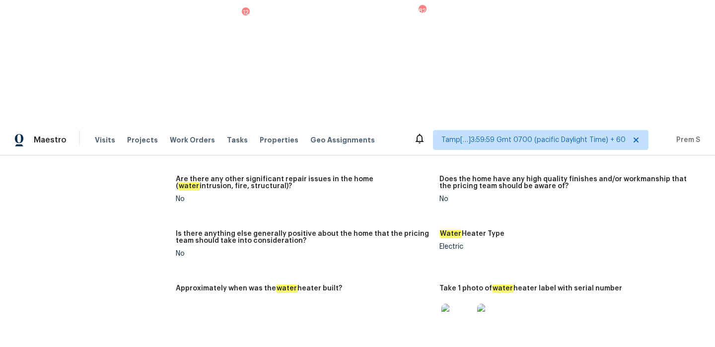
scroll to position [1650, 0]
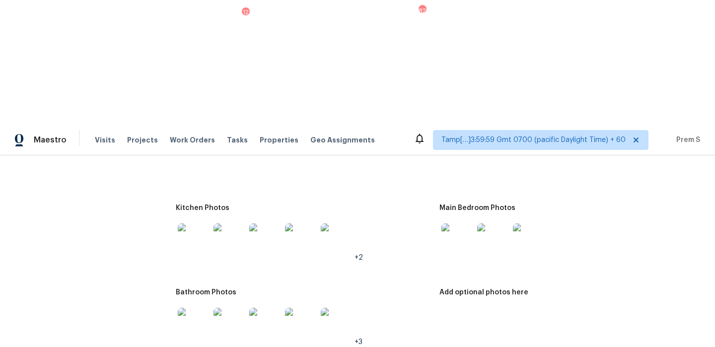
scroll to position [1003, 0]
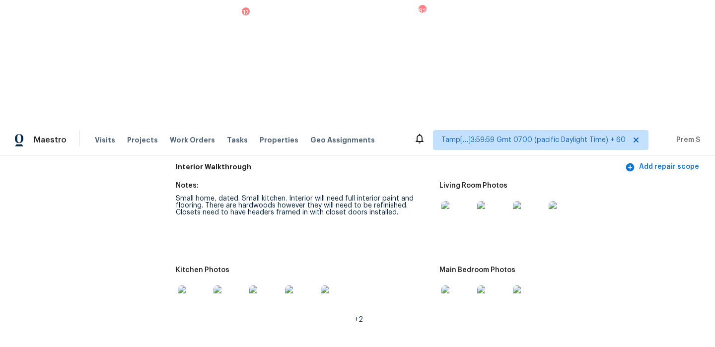
click at [465, 201] on img at bounding box center [457, 217] width 32 height 32
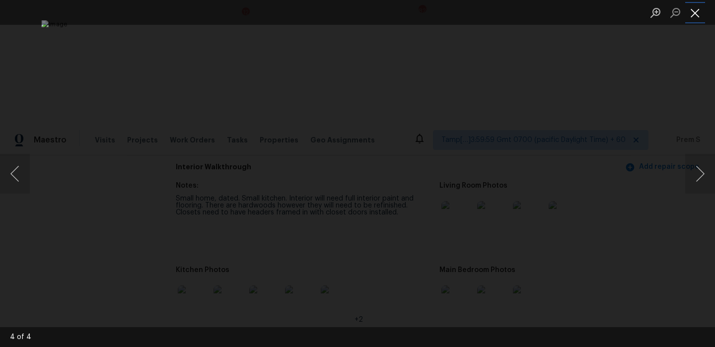
click at [694, 17] on button "Close lightbox" at bounding box center [695, 12] width 20 height 17
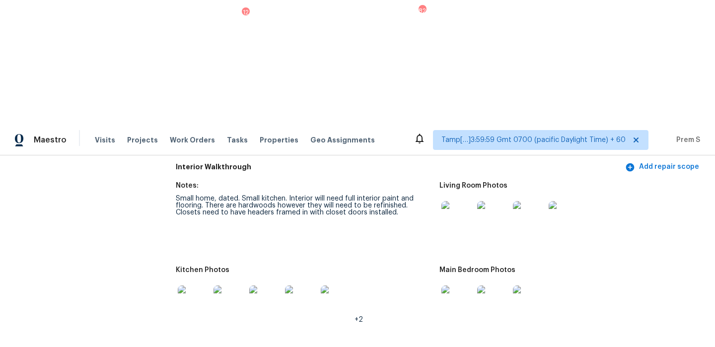
click at [452, 285] on img at bounding box center [457, 301] width 32 height 32
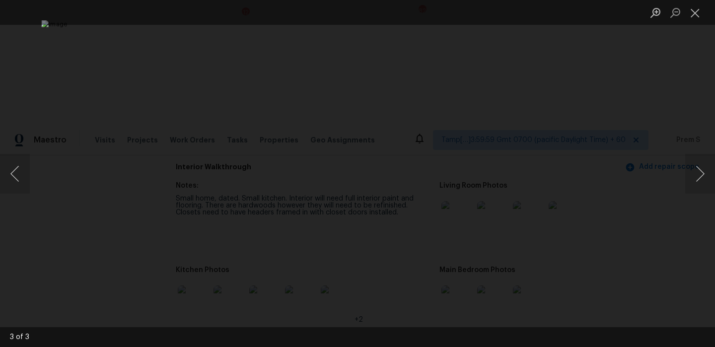
click at [700, 2] on li "Lightbox" at bounding box center [695, 12] width 20 height 25
click at [696, 21] on li "Lightbox" at bounding box center [695, 12] width 20 height 25
click at [689, 13] on button "Close lightbox" at bounding box center [695, 12] width 20 height 17
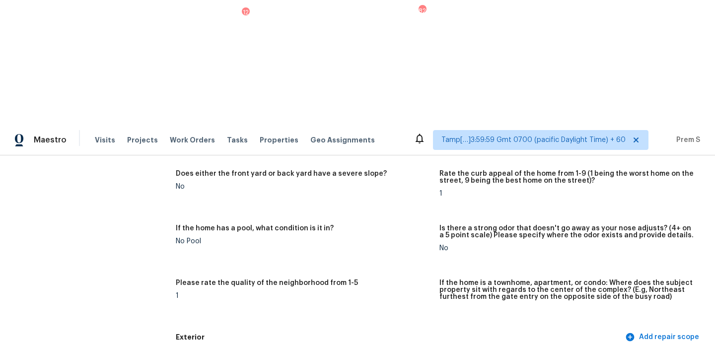
scroll to position [0, 0]
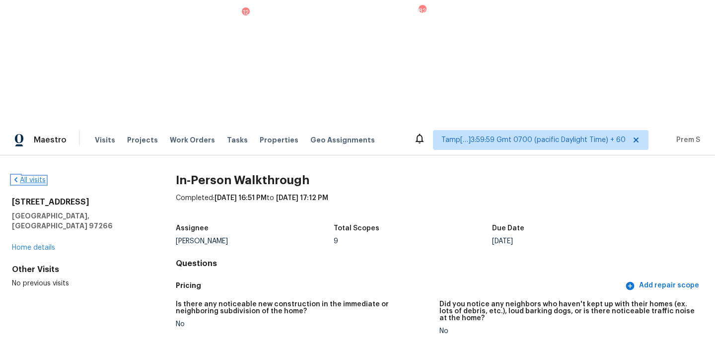
click at [38, 177] on link "All visits" at bounding box center [29, 180] width 34 height 7
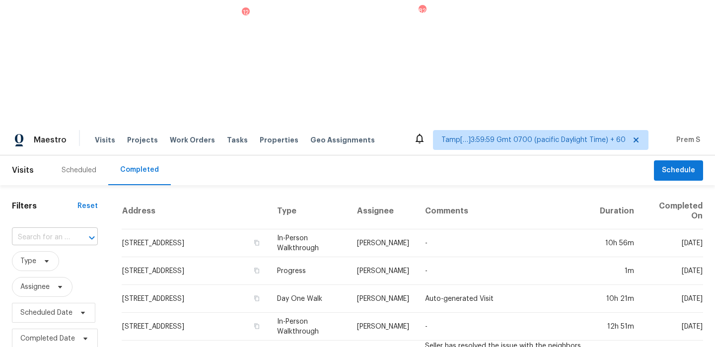
click at [50, 230] on input "text" at bounding box center [41, 237] width 58 height 15
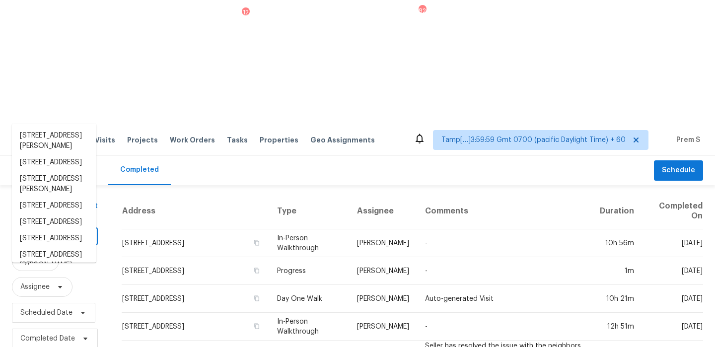
paste input "26053 W Tonopah Dr Buckeye, AZ, 85396"
type input "26053 W Tonopah Dr Buckeye, AZ, 85396"
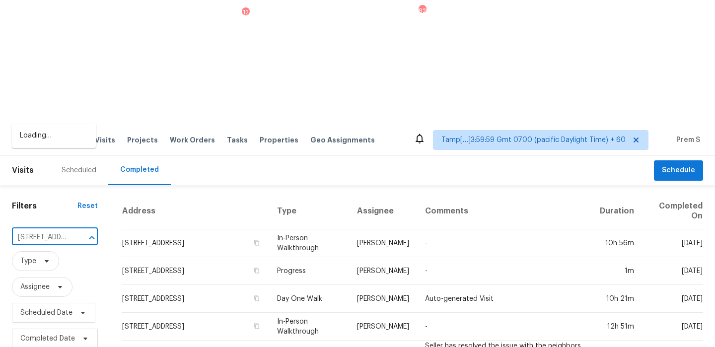
scroll to position [0, 84]
click at [40, 143] on li "26053 W Tonopah Dr, Buckeye, AZ 85396" at bounding box center [54, 141] width 84 height 27
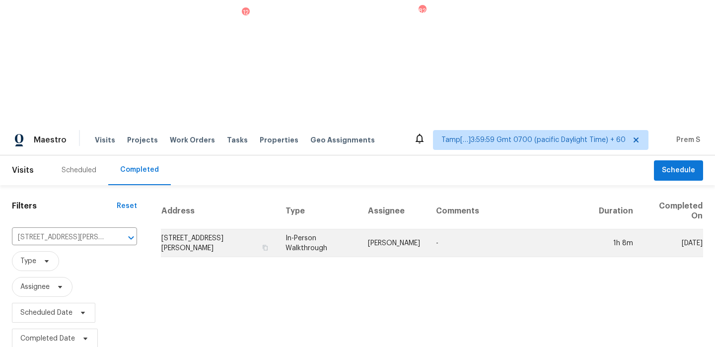
click at [236, 229] on td "26053 W Tonopah Dr, Buckeye, AZ 85396" at bounding box center [219, 243] width 117 height 28
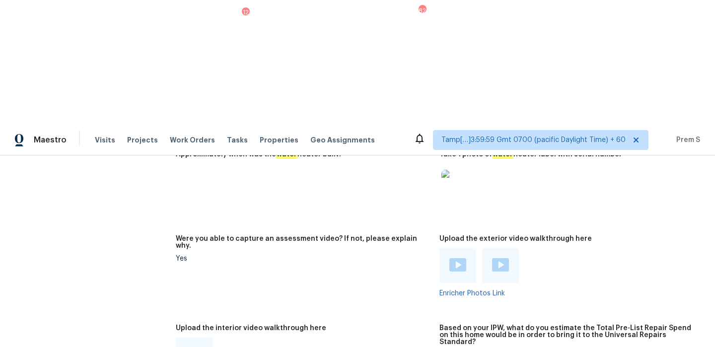
scroll to position [1933, 0]
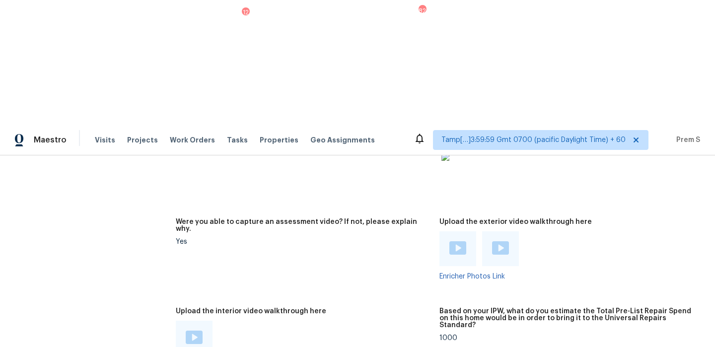
click at [196, 331] on img at bounding box center [194, 337] width 17 height 13
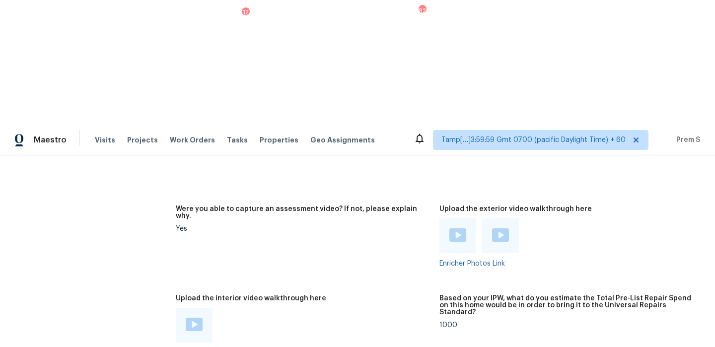
scroll to position [1928, 0]
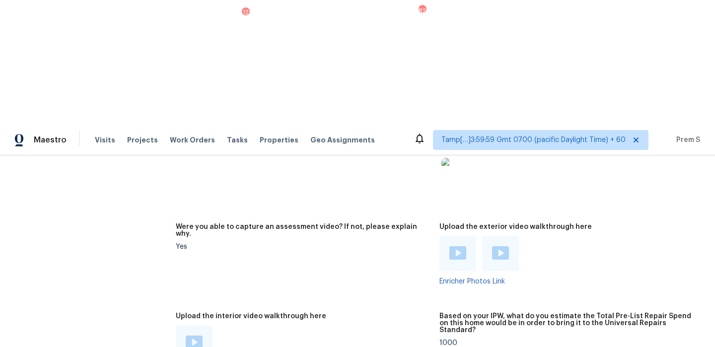
click at [190, 336] on img at bounding box center [194, 342] width 17 height 13
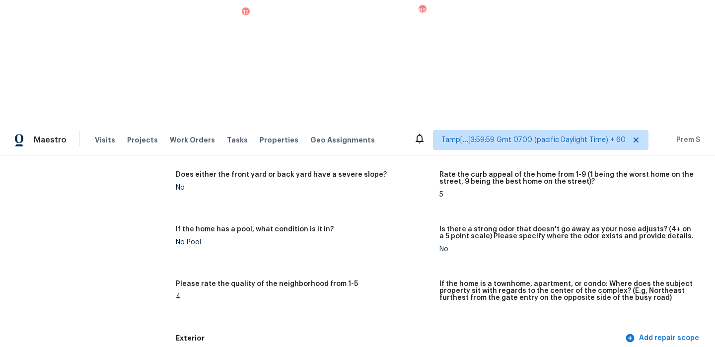
scroll to position [0, 0]
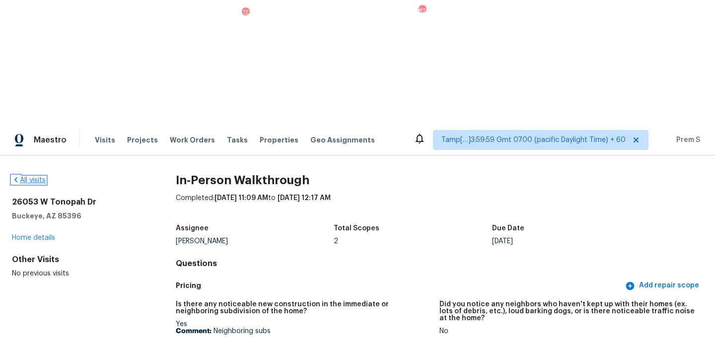
click at [27, 177] on link "All visits" at bounding box center [29, 180] width 34 height 7
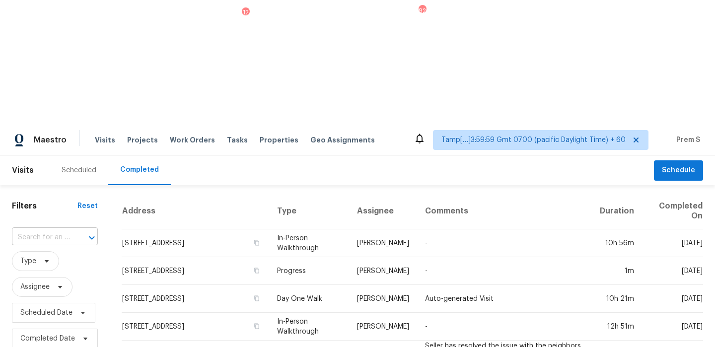
click at [61, 230] on input "text" at bounding box center [41, 237] width 58 height 15
paste input "2924 Sand Hills Dr Chester, VA, 23831"
type input "2924 Sand Hills Dr Chester, VA, 23831"
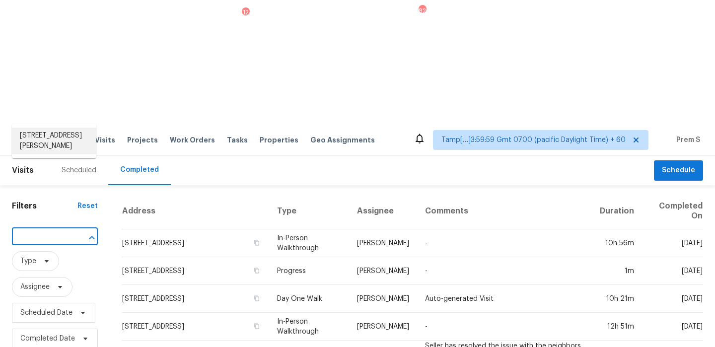
click at [50, 141] on li "2924 Sand Hills Dr, Chester, VA 23831" at bounding box center [54, 141] width 84 height 27
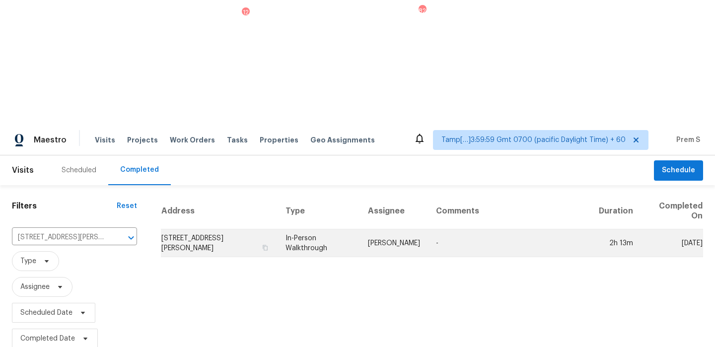
click at [181, 229] on td "2924 Sand Hills Dr, Chester, VA 23831" at bounding box center [219, 243] width 117 height 28
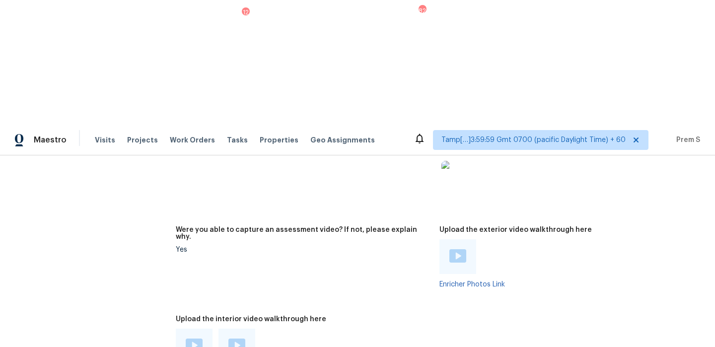
scroll to position [1918, 0]
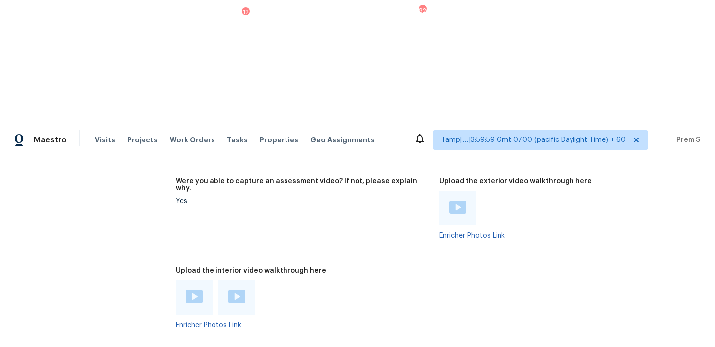
click at [193, 290] on img at bounding box center [194, 296] width 17 height 13
click at [233, 290] on img at bounding box center [236, 296] width 17 height 13
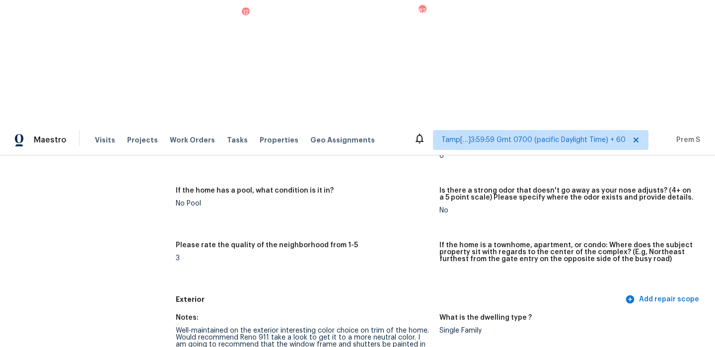
scroll to position [0, 0]
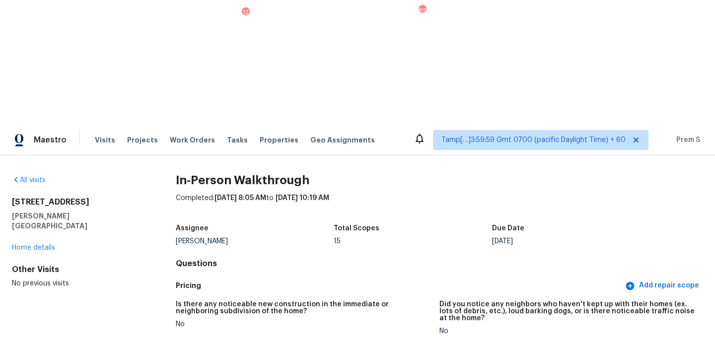
click at [29, 175] on div "All visits" at bounding box center [78, 180] width 132 height 10
click at [30, 177] on link "All visits" at bounding box center [29, 180] width 34 height 7
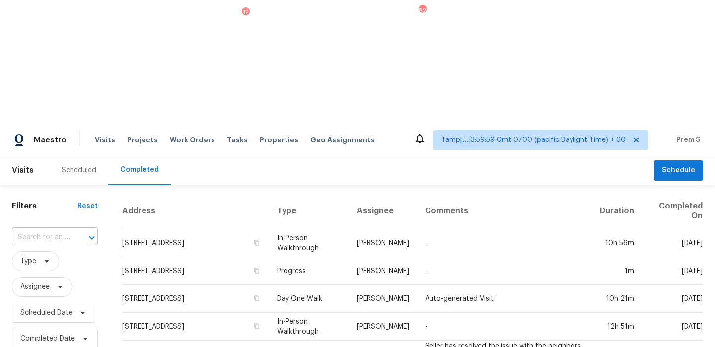
click at [66, 230] on input "text" at bounding box center [41, 237] width 58 height 15
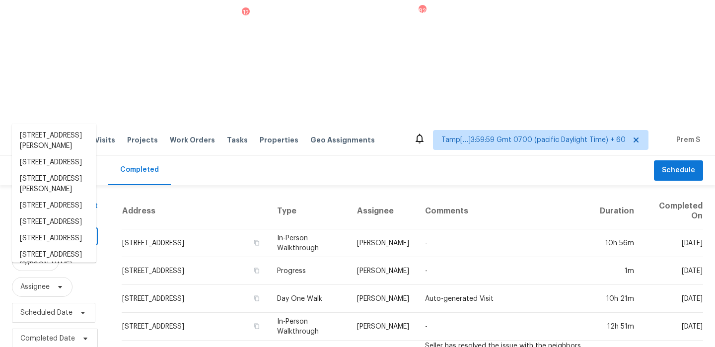
paste input "1982 Golden Glow Ln Jacksonville, FL, 32210"
type input "1982 Golden Glow Ln Jacksonville, FL, 32210"
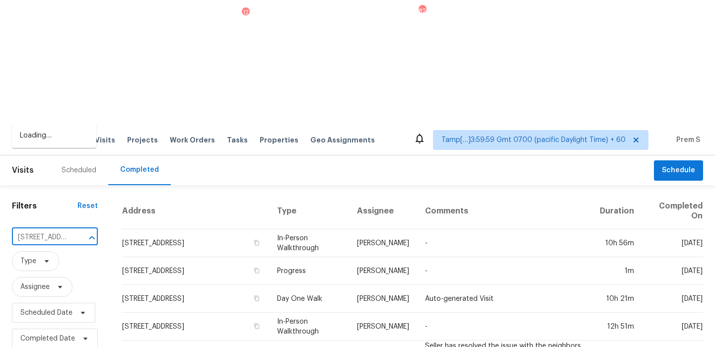
scroll to position [0, 93]
click at [58, 132] on li "1982 Golden Glow Ln, Jacksonville, FL 32210" at bounding box center [54, 136] width 84 height 16
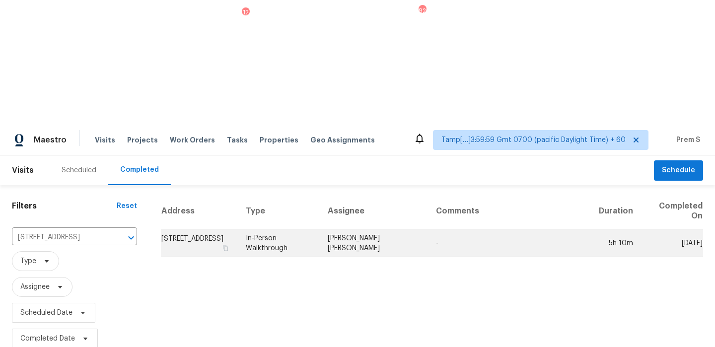
click at [192, 229] on td "1982 Golden Glow Ln, Jacksonville, FL 32210" at bounding box center [199, 243] width 77 height 28
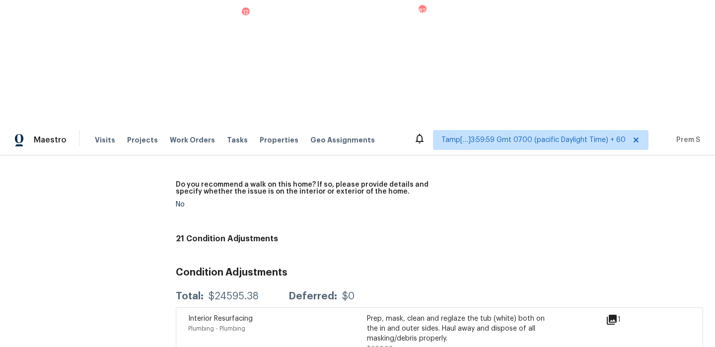
scroll to position [1984, 0]
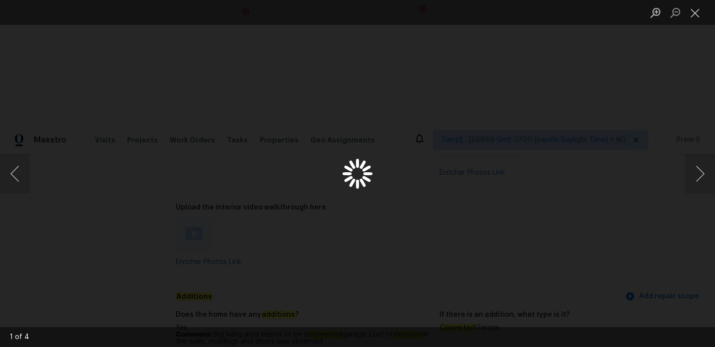
click at [195, 231] on div "Lightbox" at bounding box center [357, 173] width 715 height 347
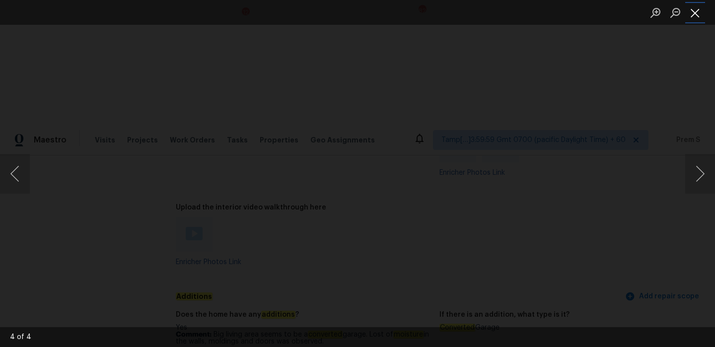
click at [694, 10] on button "Close lightbox" at bounding box center [695, 12] width 20 height 17
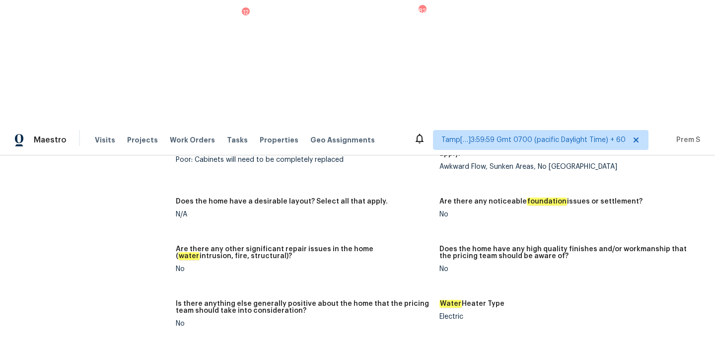
scroll to position [2004, 0]
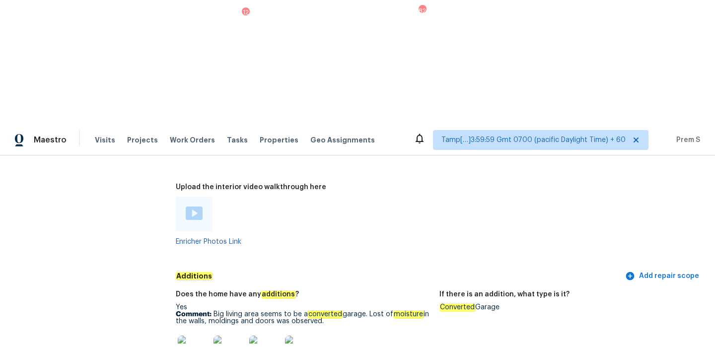
click at [195, 206] on img at bounding box center [194, 212] width 17 height 13
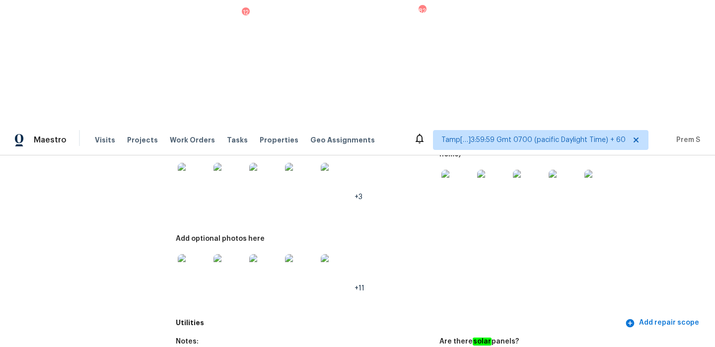
scroll to position [603, 0]
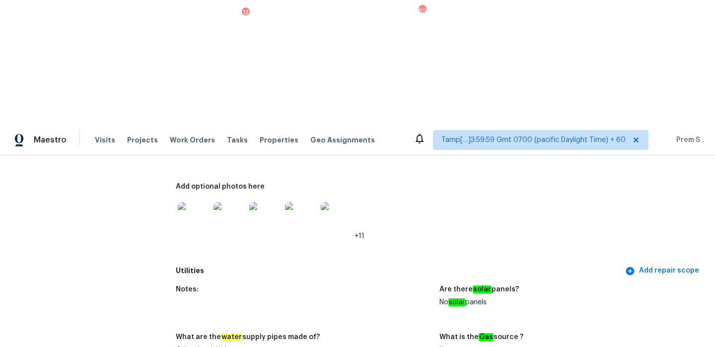
click at [190, 202] on img at bounding box center [194, 218] width 32 height 32
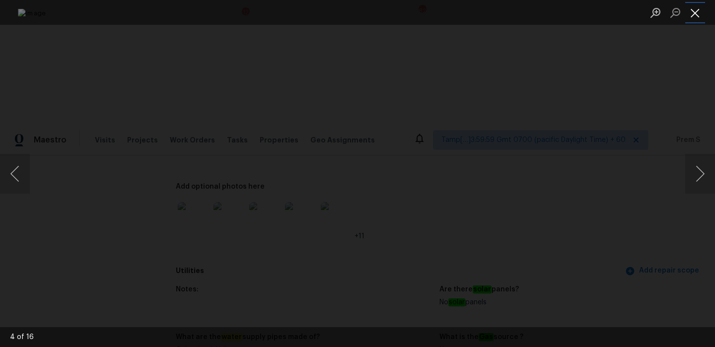
click at [691, 15] on button "Close lightbox" at bounding box center [695, 12] width 20 height 17
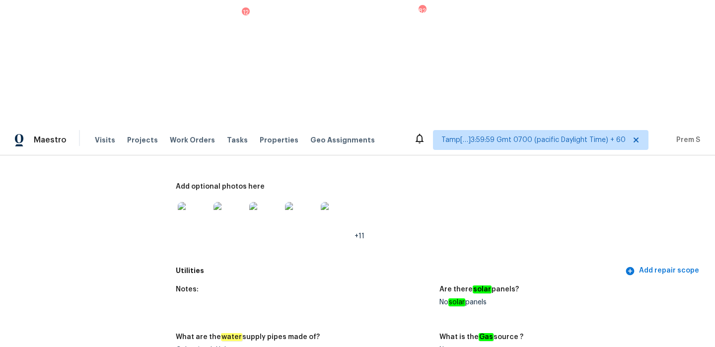
scroll to position [0, 0]
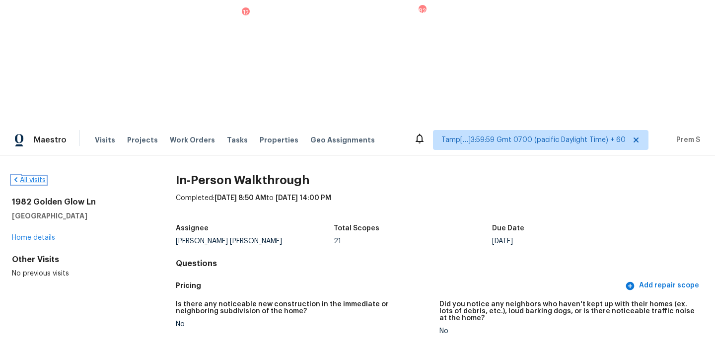
click at [31, 177] on link "All visits" at bounding box center [29, 180] width 34 height 7
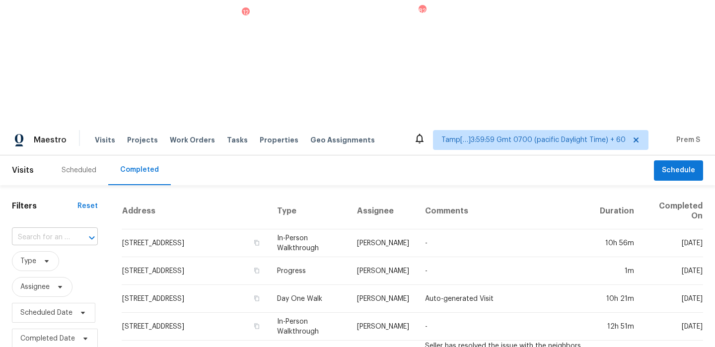
click at [67, 230] on input "text" at bounding box center [41, 237] width 58 height 15
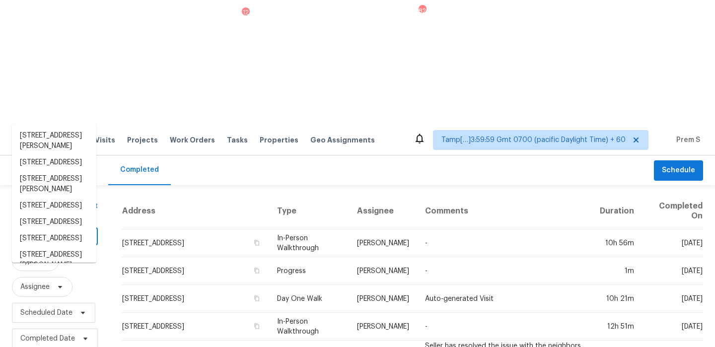
paste input "8115 Kelburn Ln Charlotte, NC, 28273"
type input "8115 Kelburn Ln Charlotte, NC, 28273"
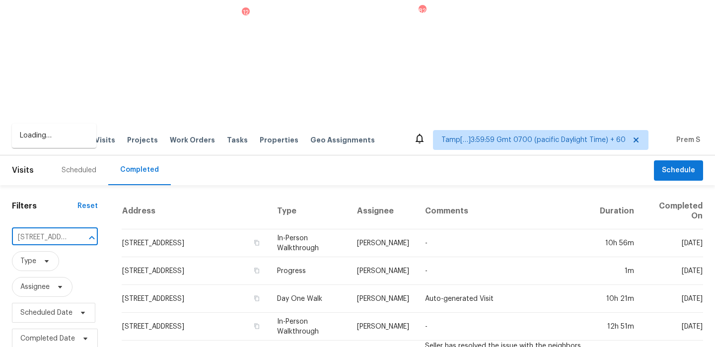
scroll to position [0, 69]
click at [57, 141] on li "8115 Kelburn Ln, Charlotte, NC 28273" at bounding box center [54, 136] width 84 height 16
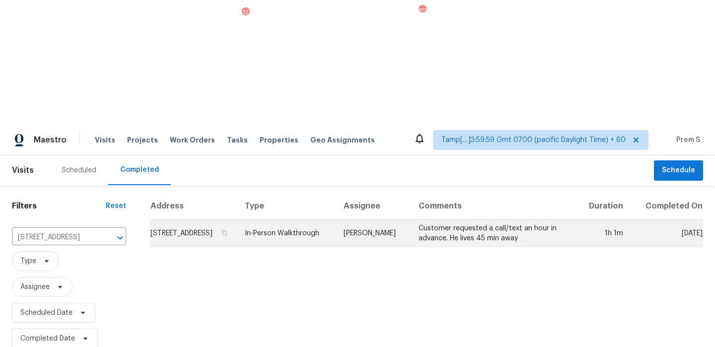
click at [181, 219] on td "8115 Kelburn Ln, Charlotte, NC 28273" at bounding box center [193, 233] width 87 height 28
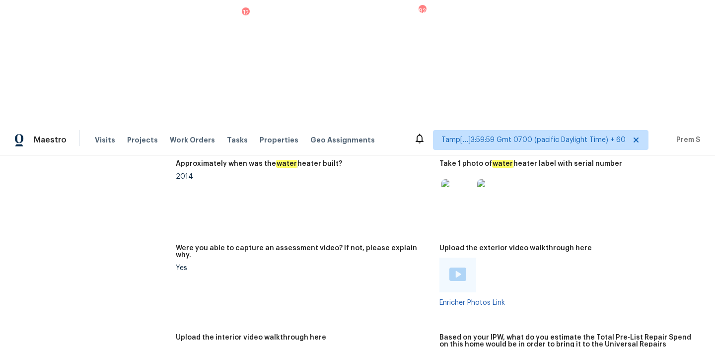
scroll to position [2031, 0]
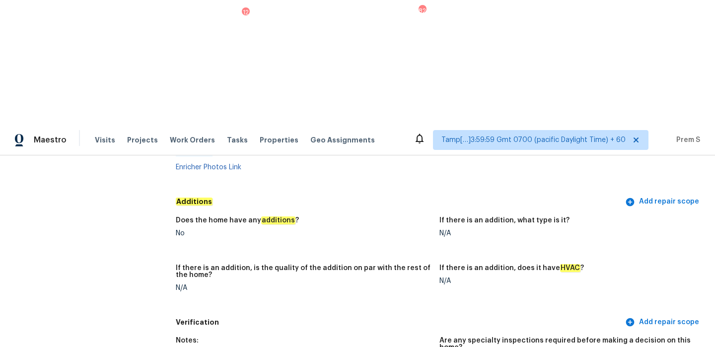
scroll to position [2109, 0]
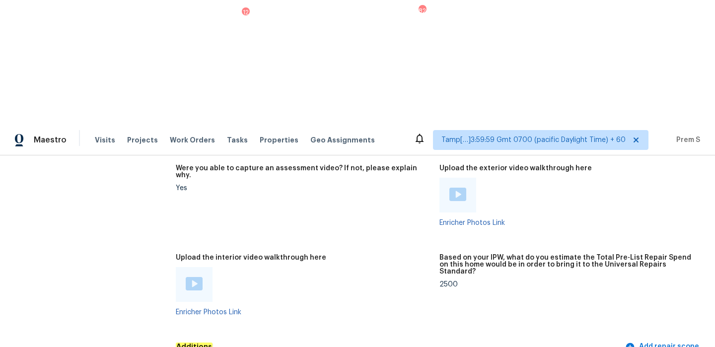
click at [446, 281] on div "2500" at bounding box center [567, 284] width 256 height 7
copy div "2500"
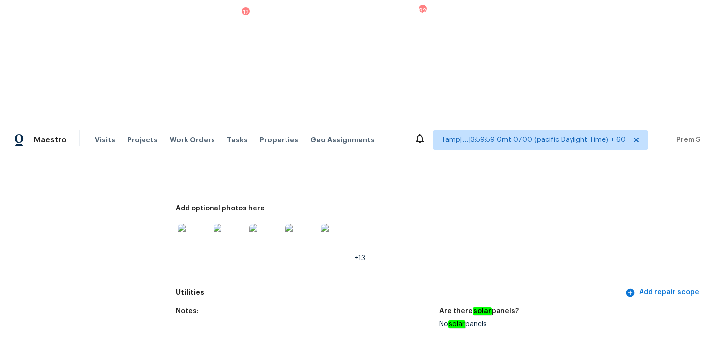
scroll to position [506, 0]
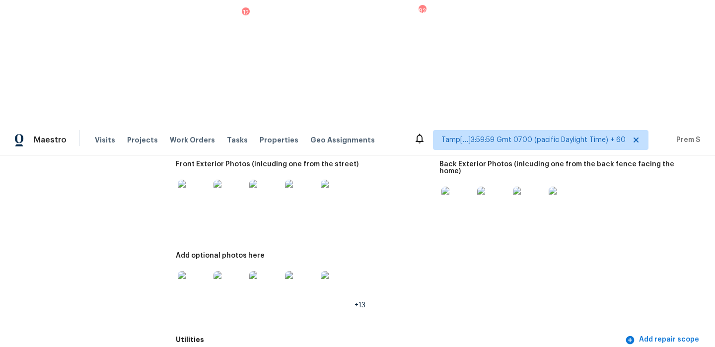
click at [206, 180] on img at bounding box center [194, 196] width 32 height 32
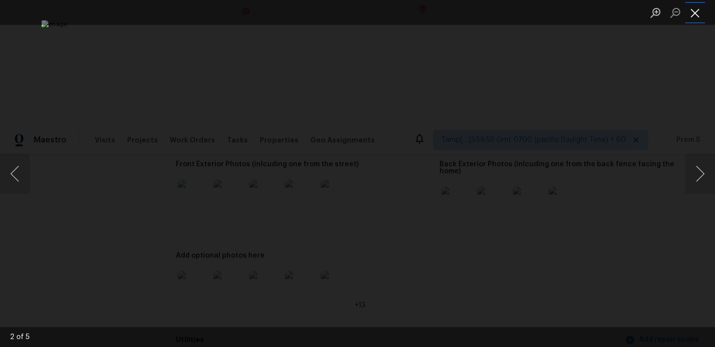
click at [695, 11] on button "Close lightbox" at bounding box center [695, 12] width 20 height 17
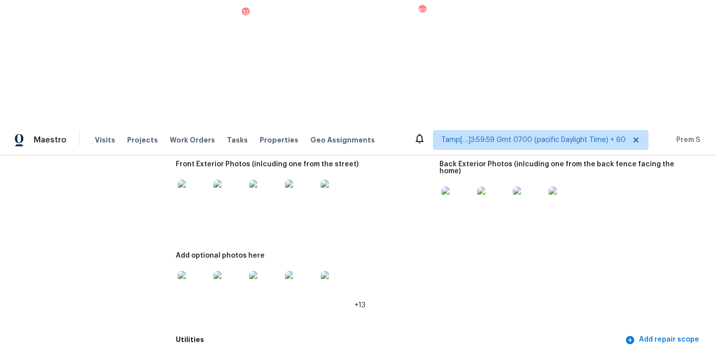
click at [187, 271] on img at bounding box center [194, 287] width 32 height 32
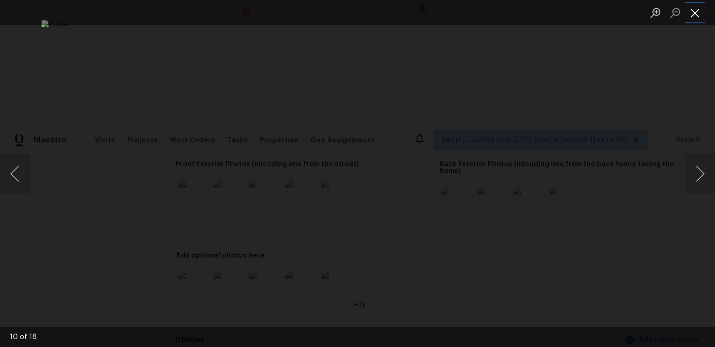
click at [693, 12] on button "Close lightbox" at bounding box center [695, 12] width 20 height 17
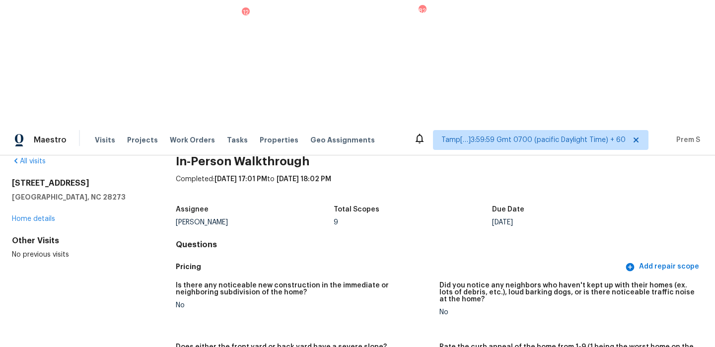
scroll to position [0, 0]
